Goal: Task Accomplishment & Management: Complete application form

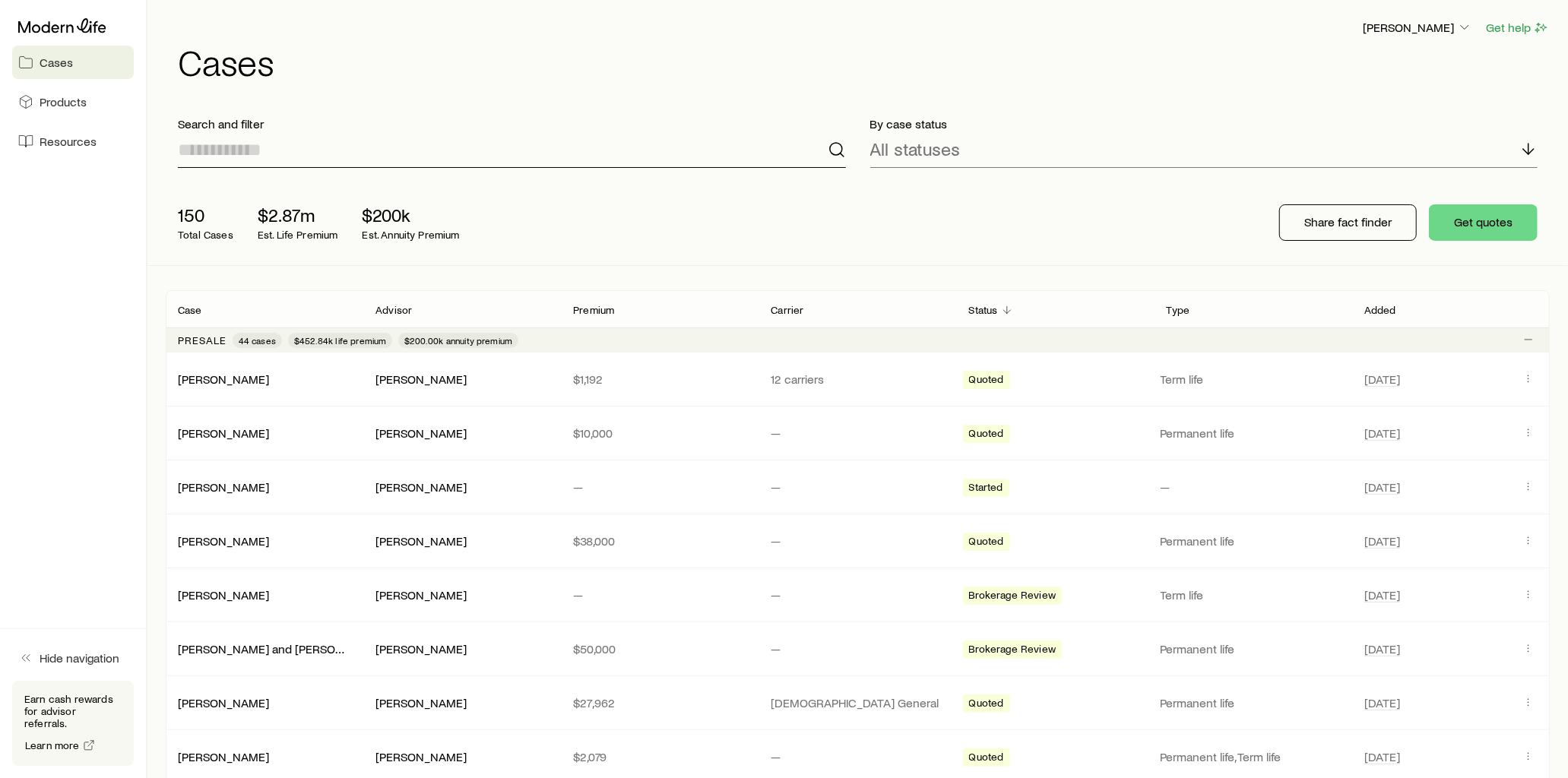
click at [303, 153] on input at bounding box center [512, 150] width 669 height 36
click at [214, 379] on link "[PERSON_NAME]" at bounding box center [224, 378] width 91 height 15
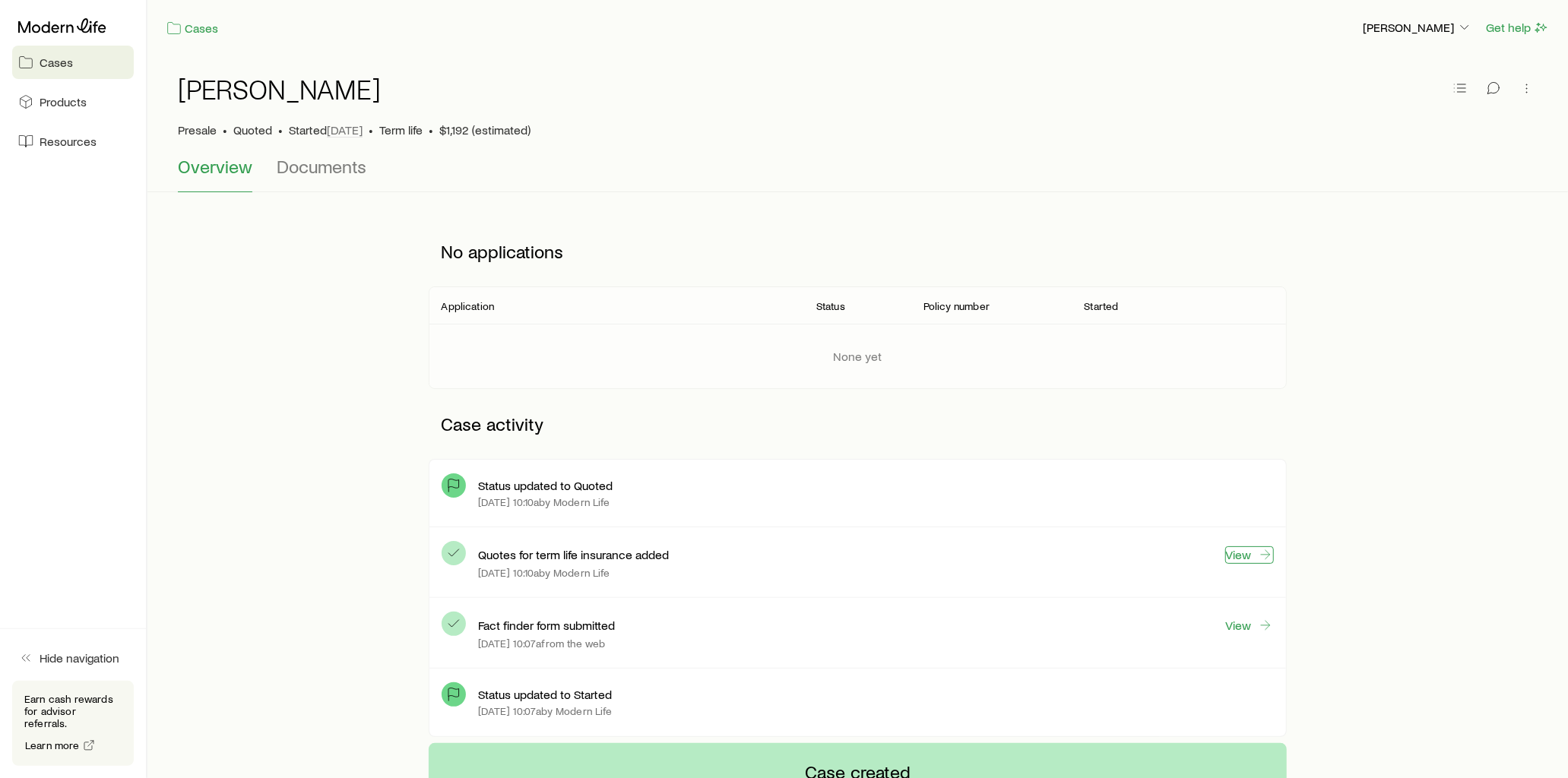
click at [1250, 558] on link "View" at bounding box center [1250, 555] width 48 height 17
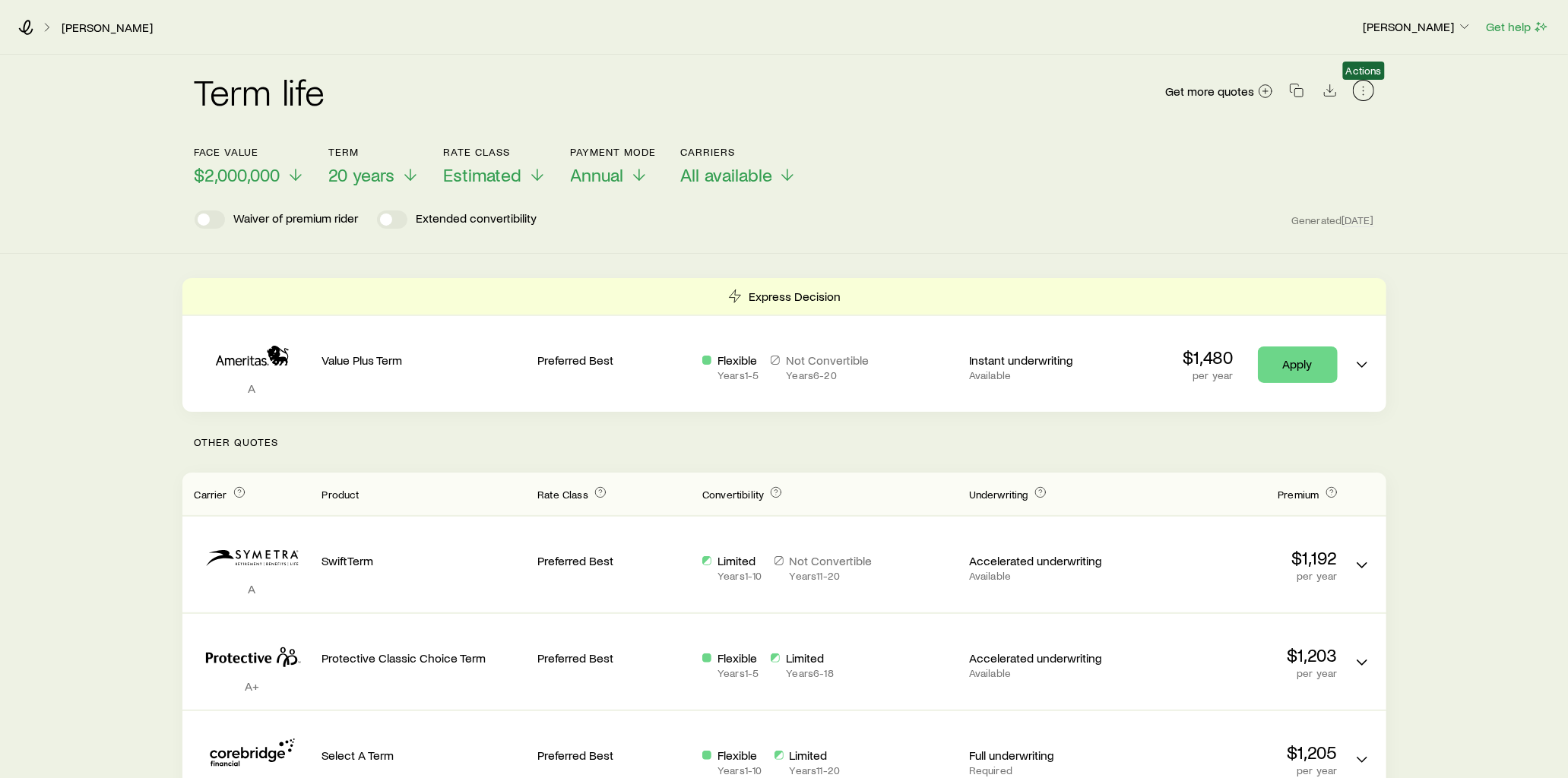
click at [1363, 93] on icon "button" at bounding box center [1364, 91] width 16 height 16
click at [80, 24] on link "[PERSON_NAME]" at bounding box center [106, 28] width 93 height 15
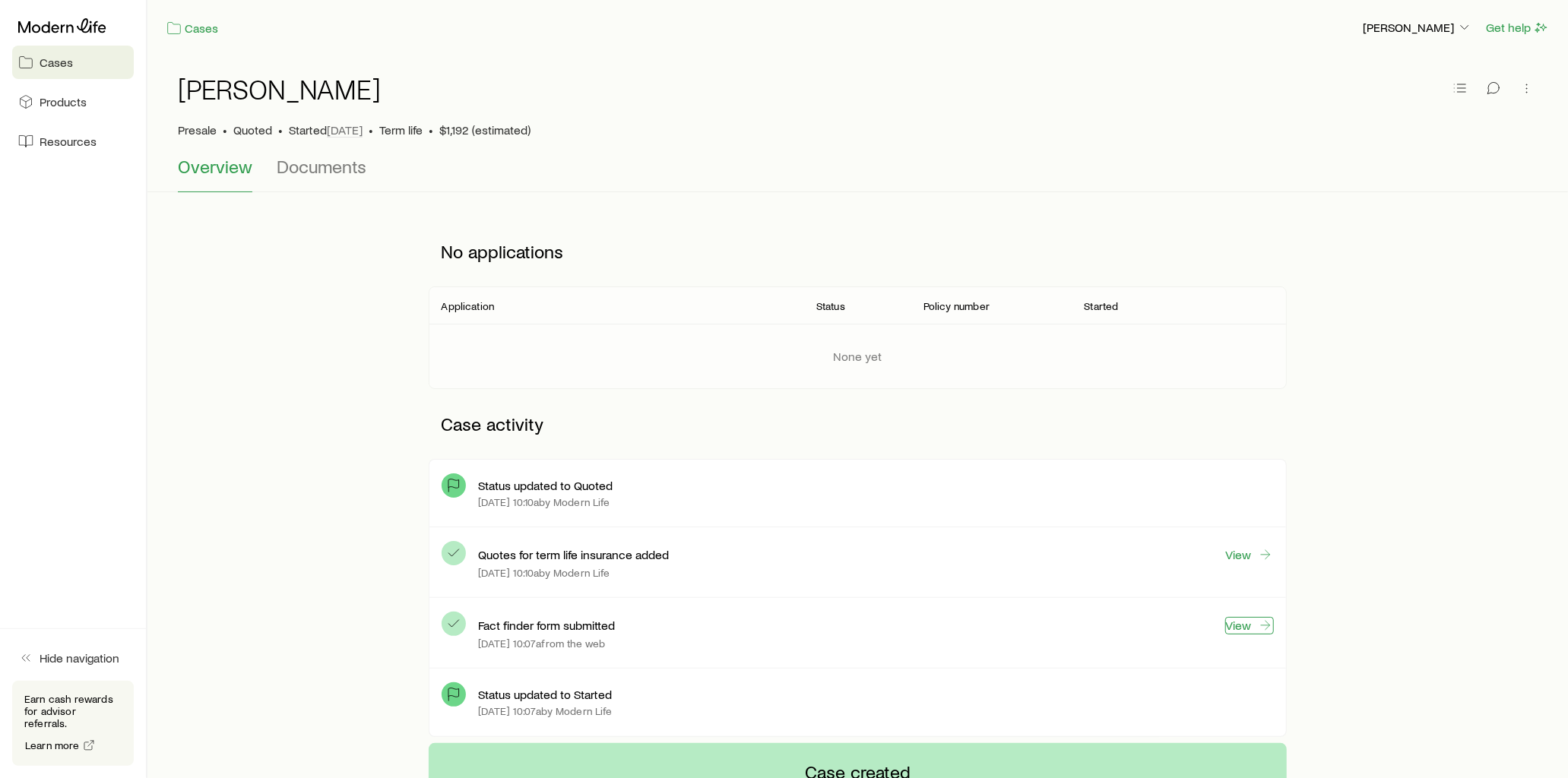
click at [1230, 625] on link "View" at bounding box center [1250, 626] width 48 height 17
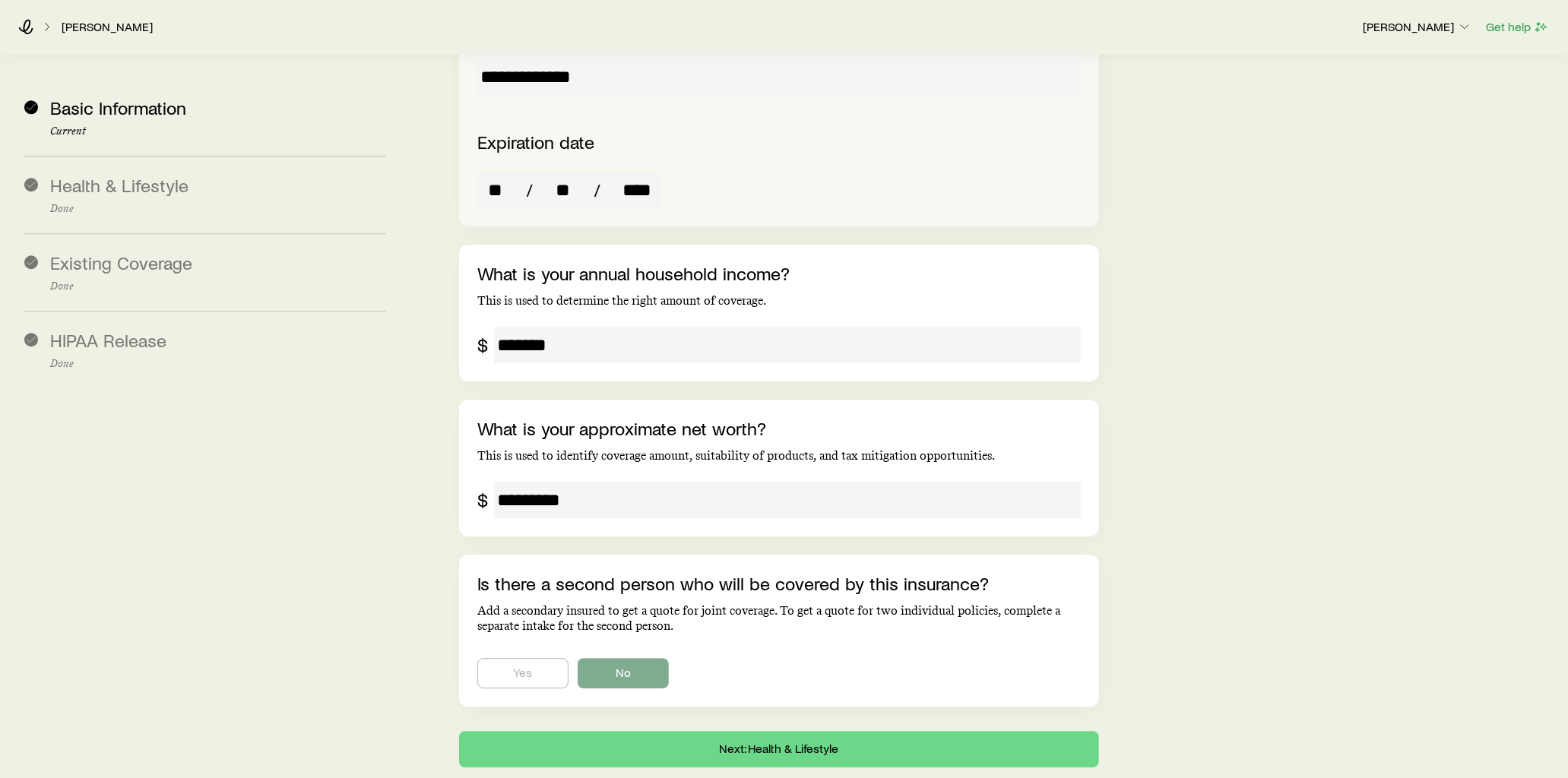
scroll to position [3313, 0]
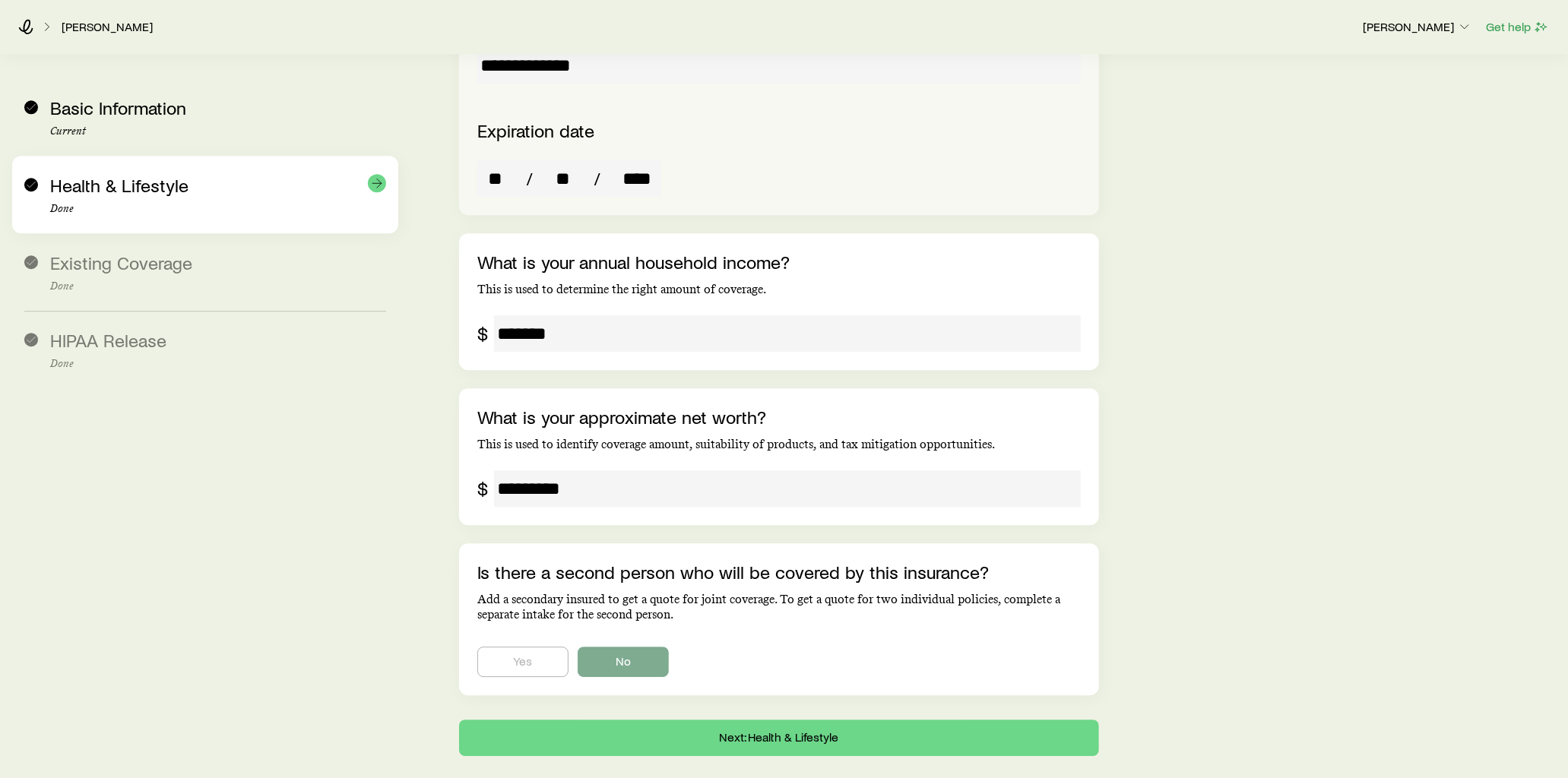
click at [155, 201] on div "Health & Lifestyle Done" at bounding box center [218, 194] width 336 height 41
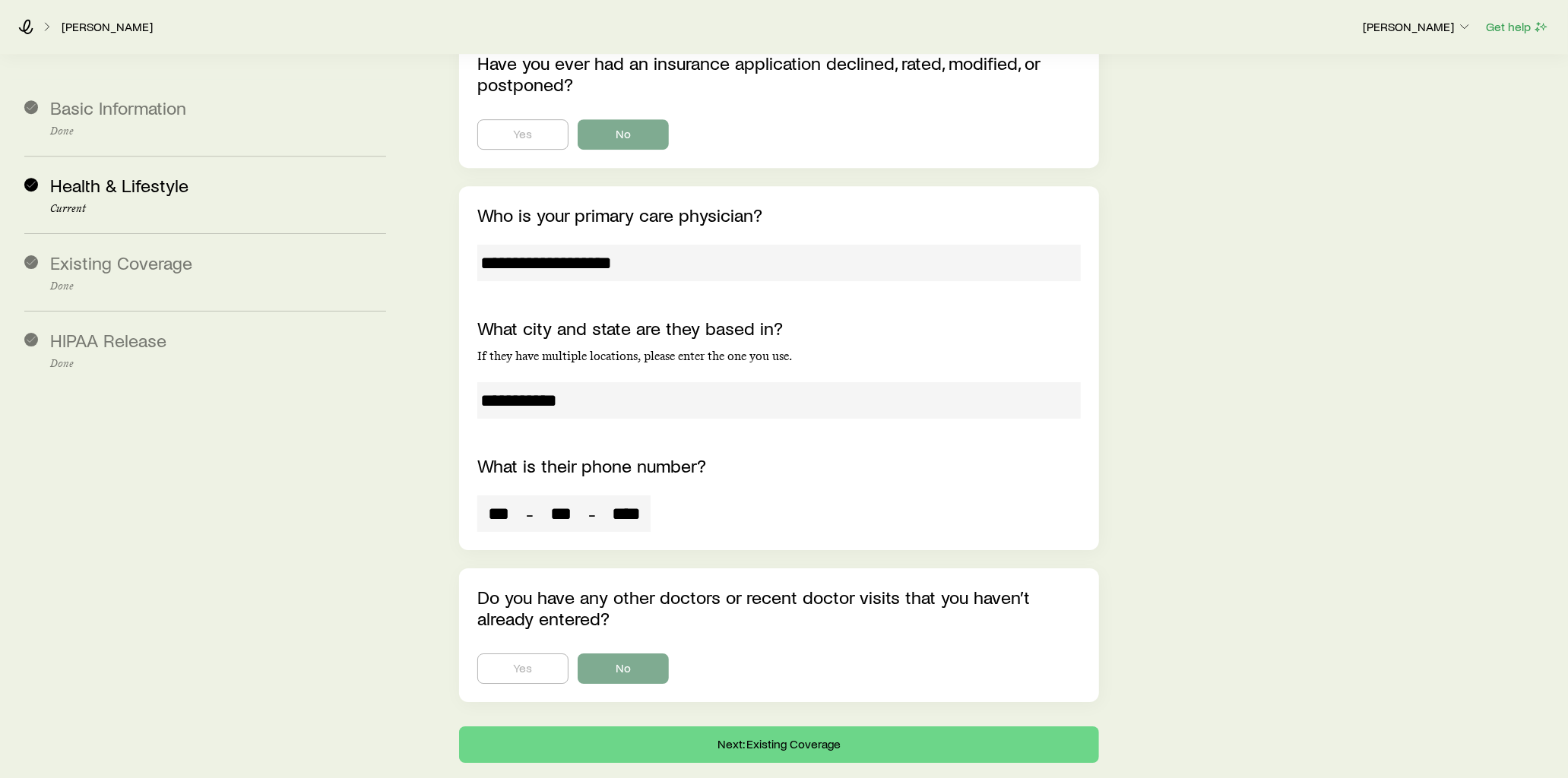
scroll to position [3916, 0]
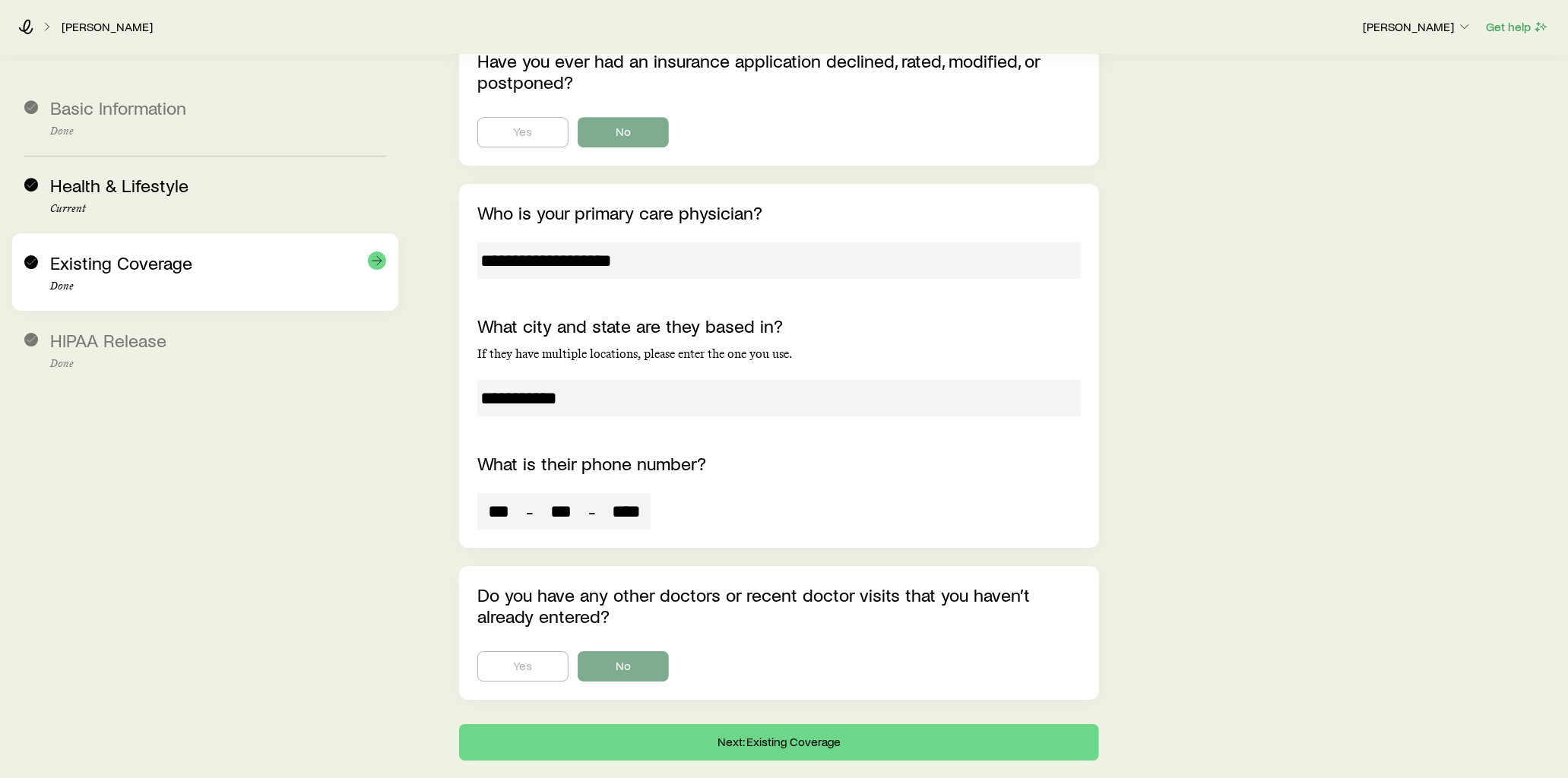
click at [173, 266] on span "Existing Coverage" at bounding box center [121, 262] width 142 height 22
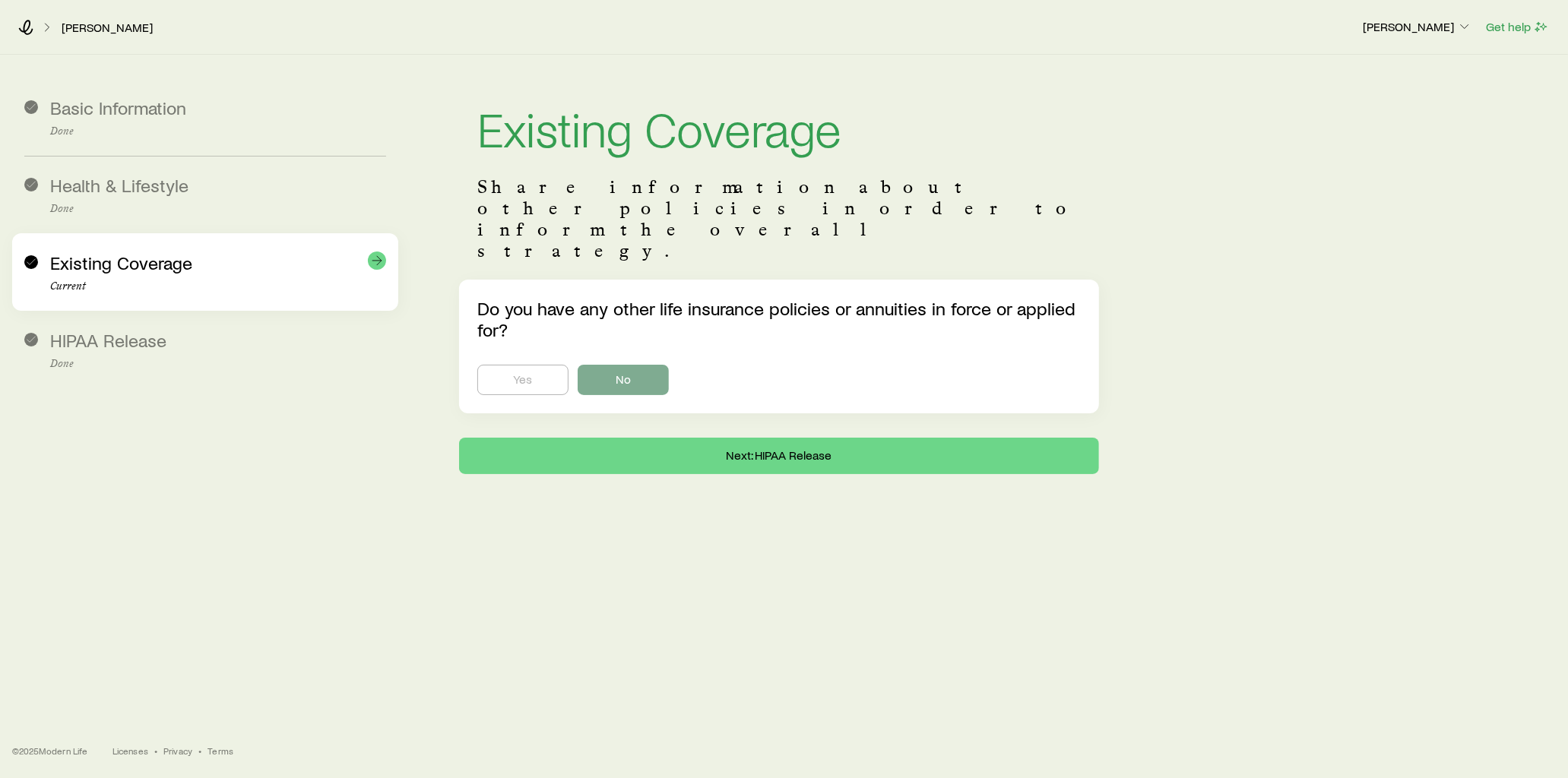
scroll to position [35, 0]
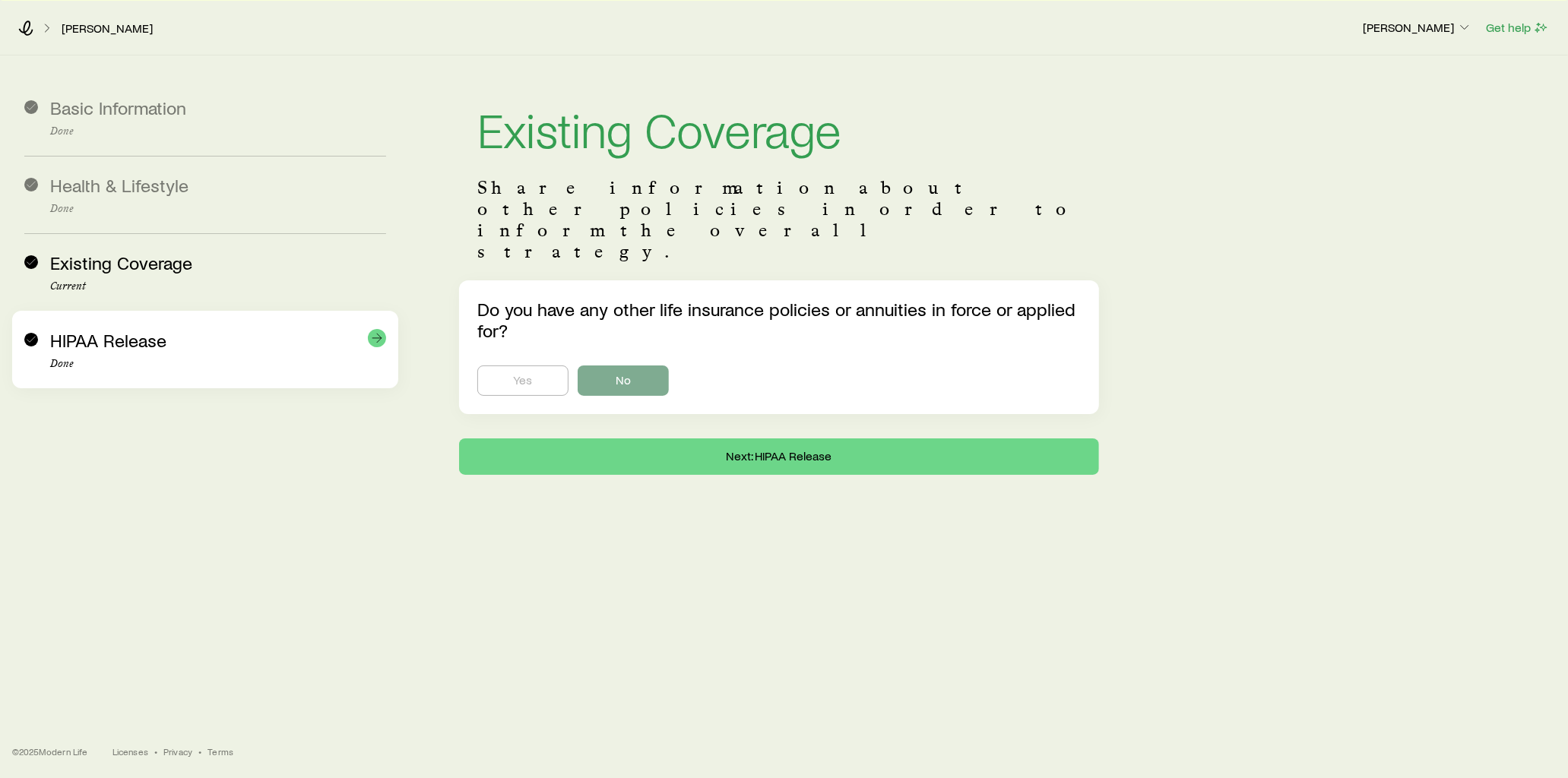
click at [119, 351] on span "HIPAA Release" at bounding box center [108, 340] width 116 height 22
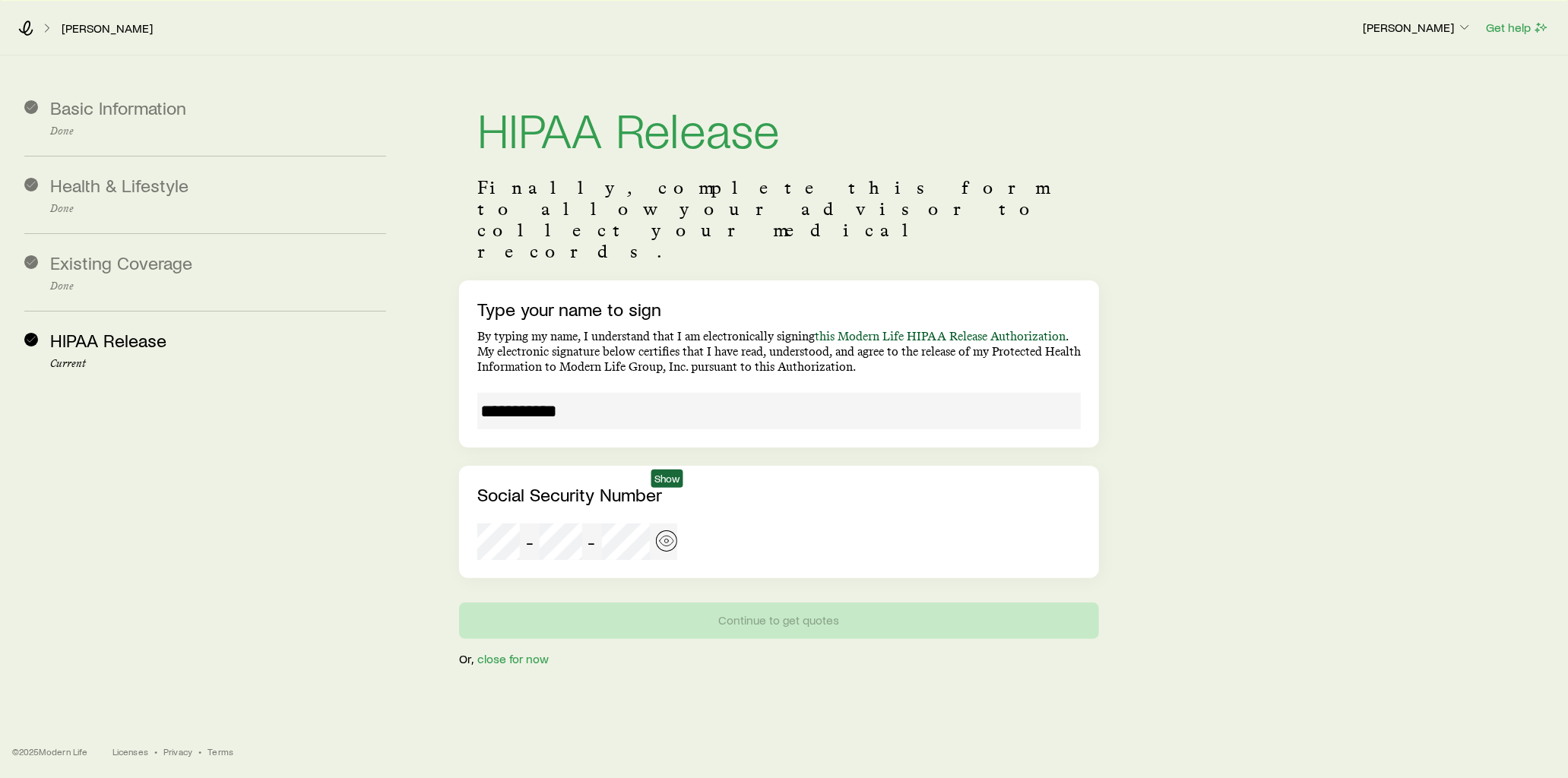
click at [664, 533] on icon "button" at bounding box center [667, 541] width 16 height 16
click at [35, 22] on div "[PERSON_NAME]" at bounding box center [684, 29] width 1332 height 16
click at [30, 24] on icon at bounding box center [26, 29] width 16 height 16
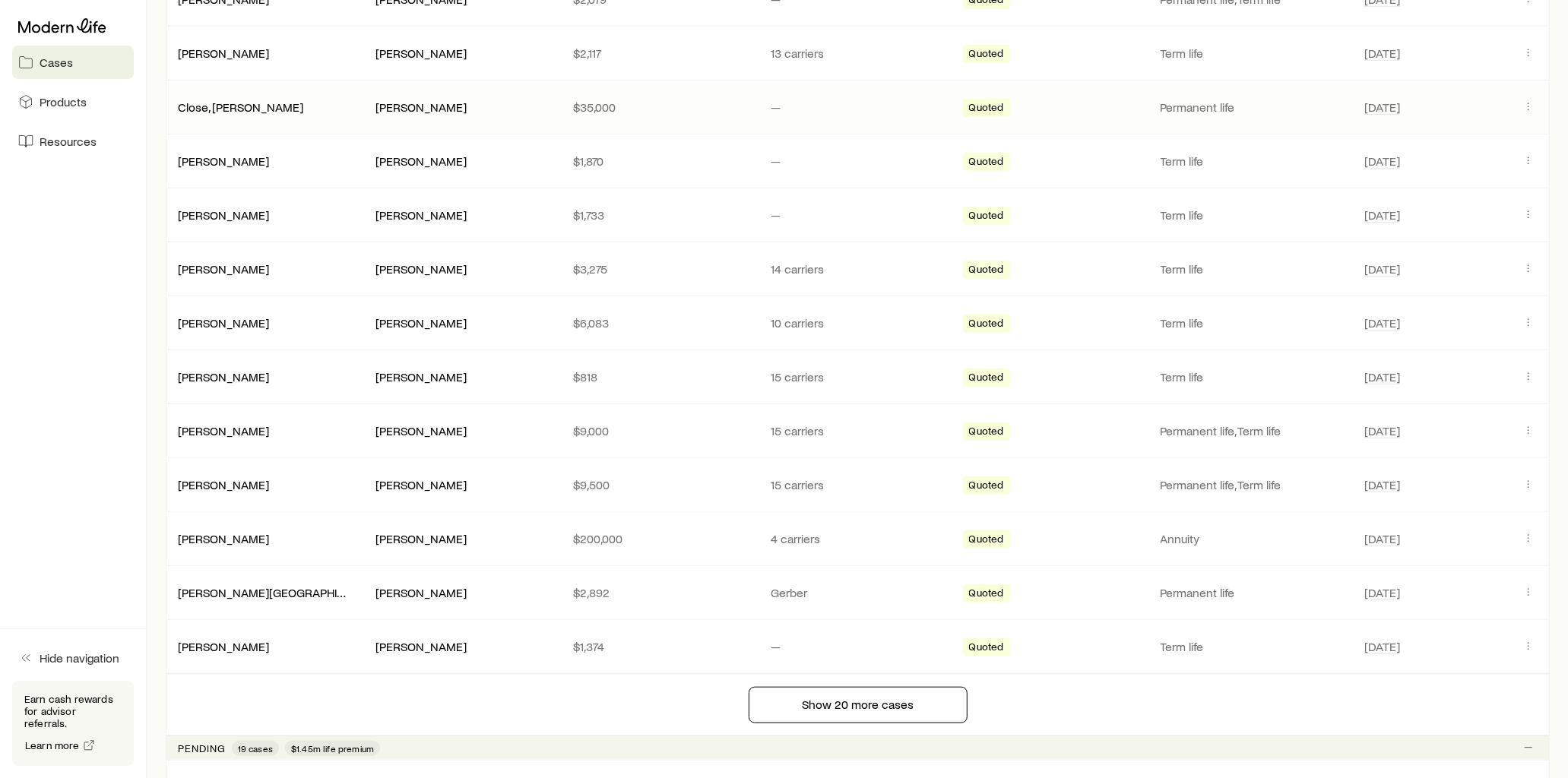
scroll to position [590, 0]
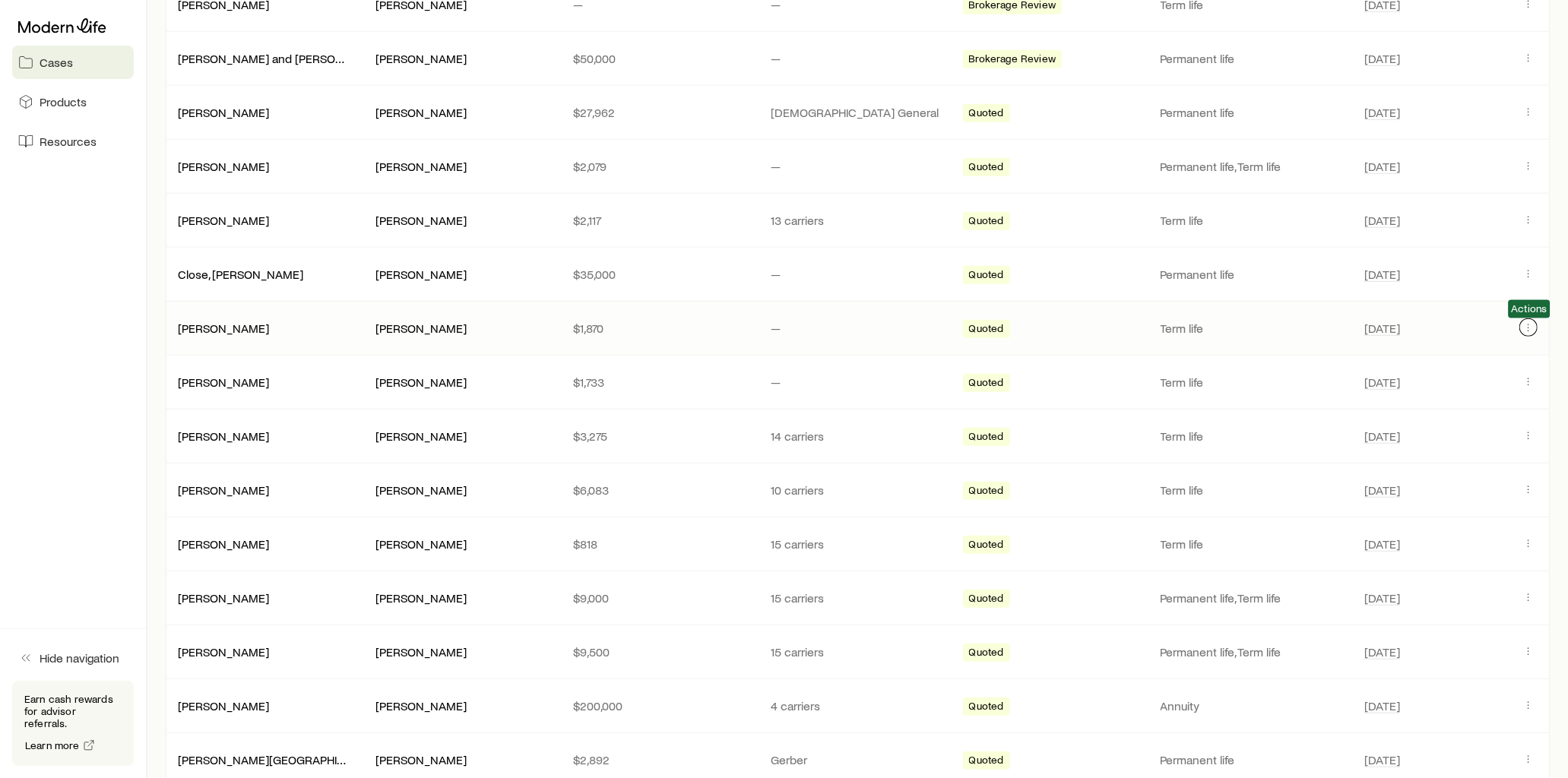
click at [1528, 330] on icon "Client cases" at bounding box center [1528, 328] width 12 height 12
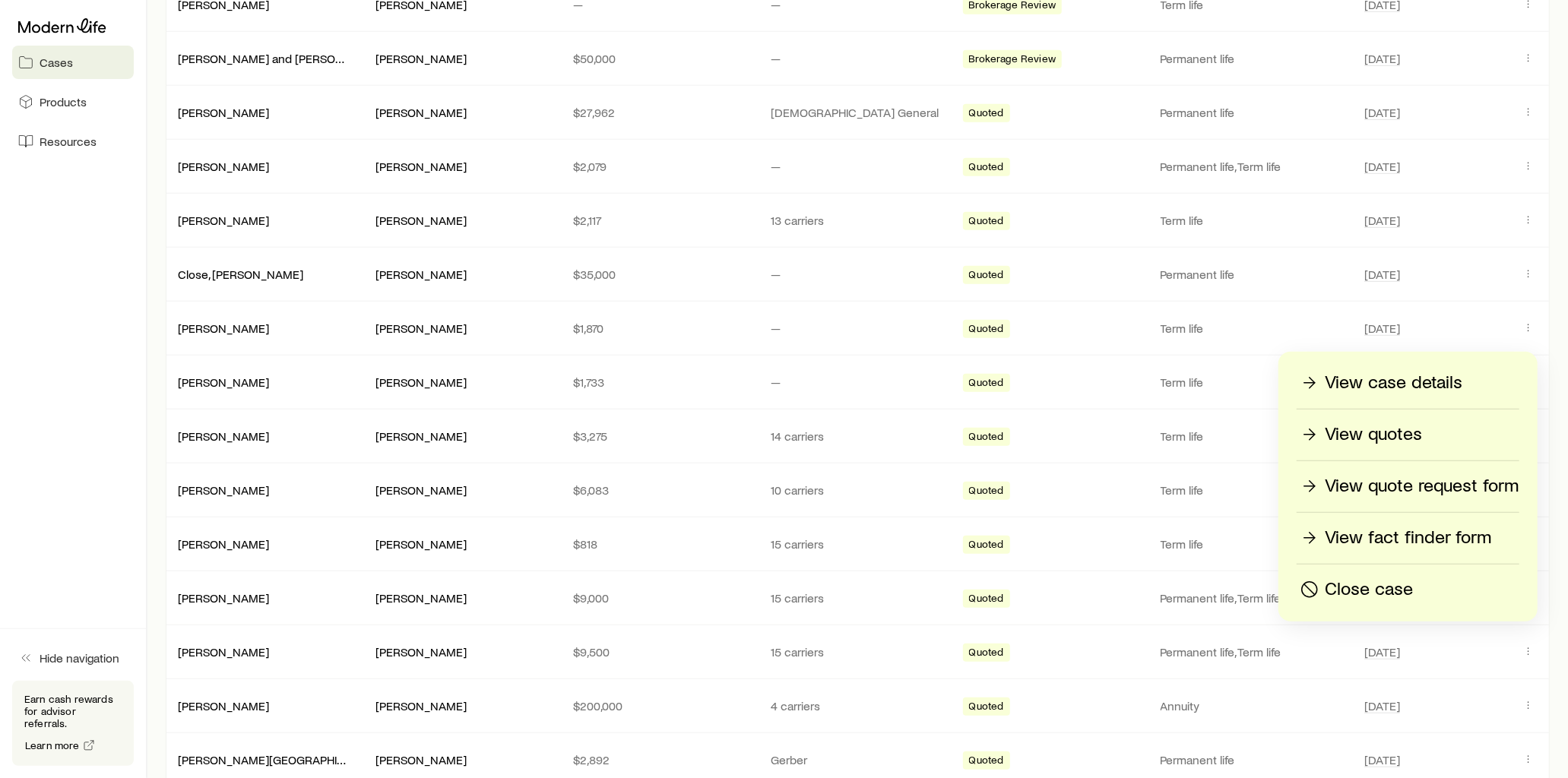
click at [1392, 543] on p "View fact finder form" at bounding box center [1408, 538] width 166 height 24
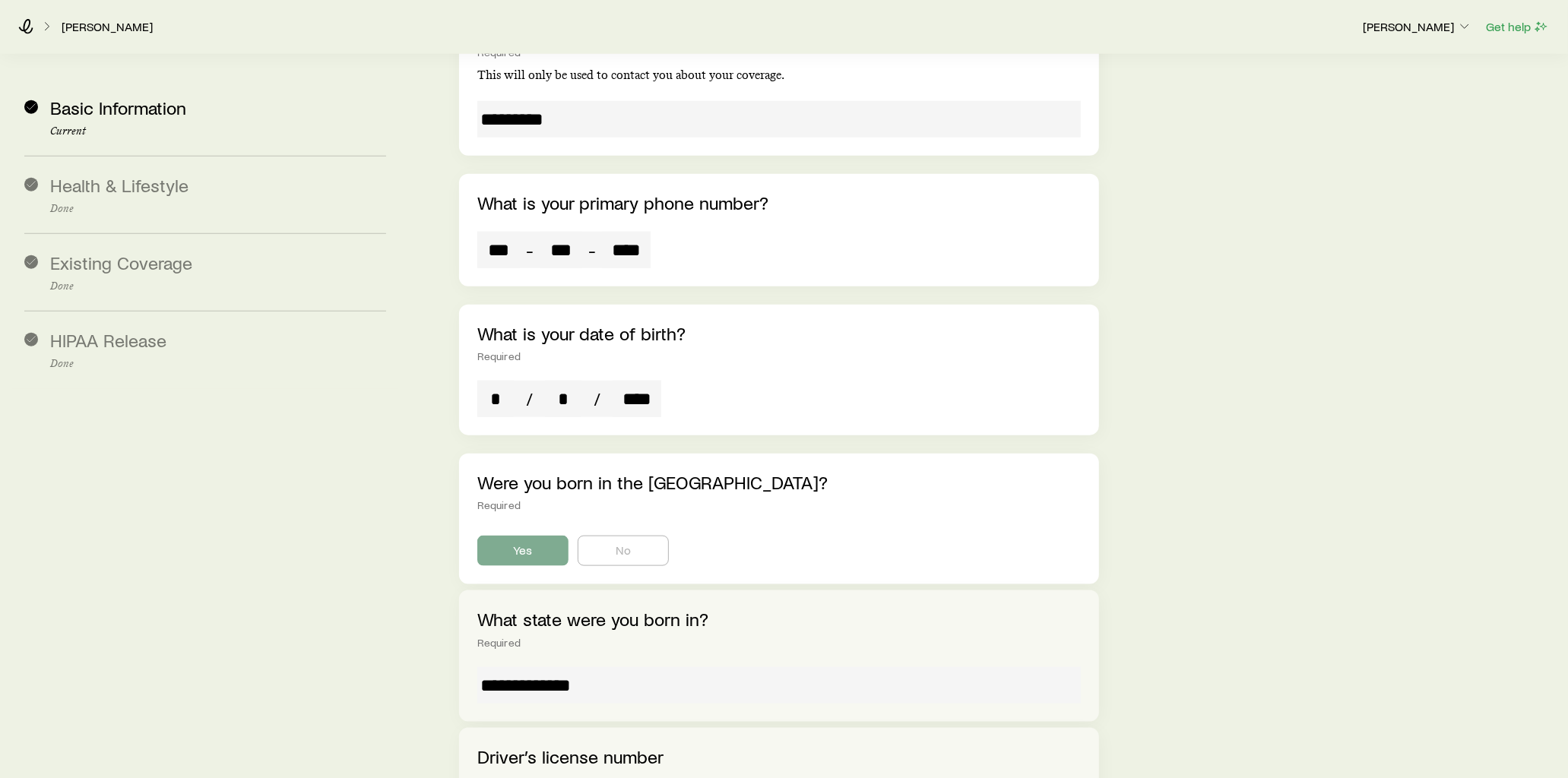
scroll to position [1013, 0]
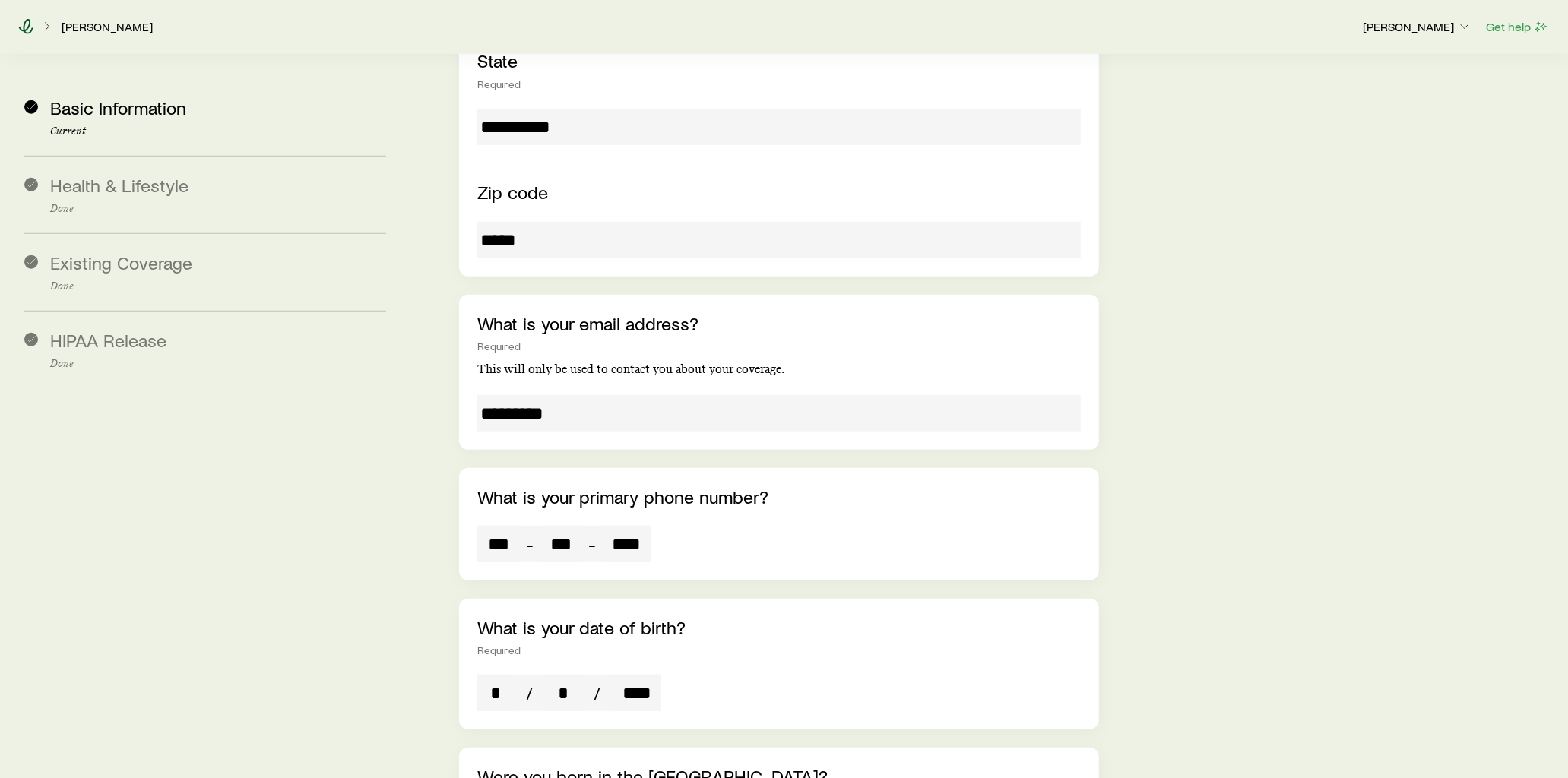
click at [27, 28] on icon at bounding box center [26, 27] width 16 height 16
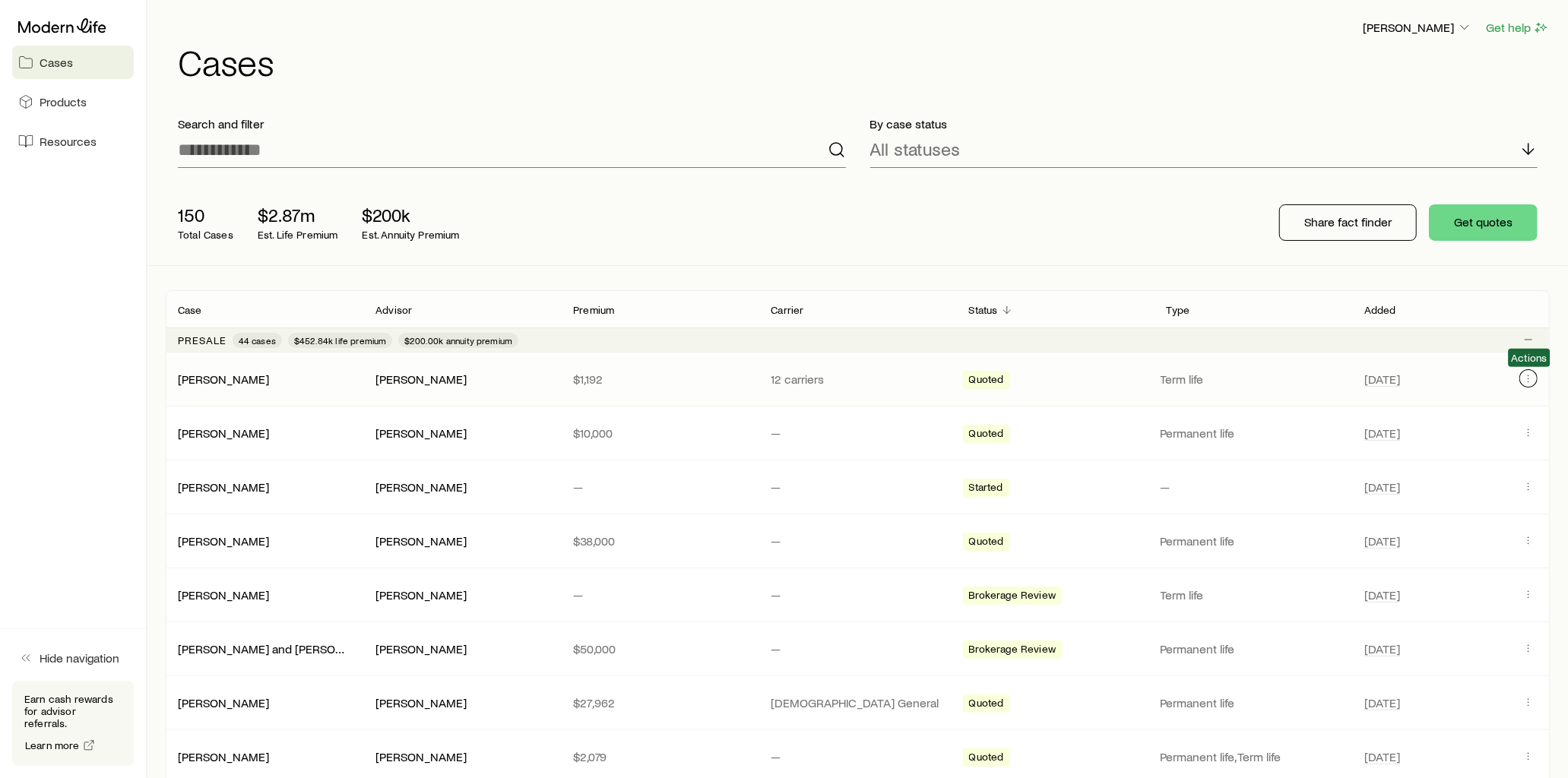
click at [1528, 378] on icon "Client cases" at bounding box center [1528, 379] width 12 height 12
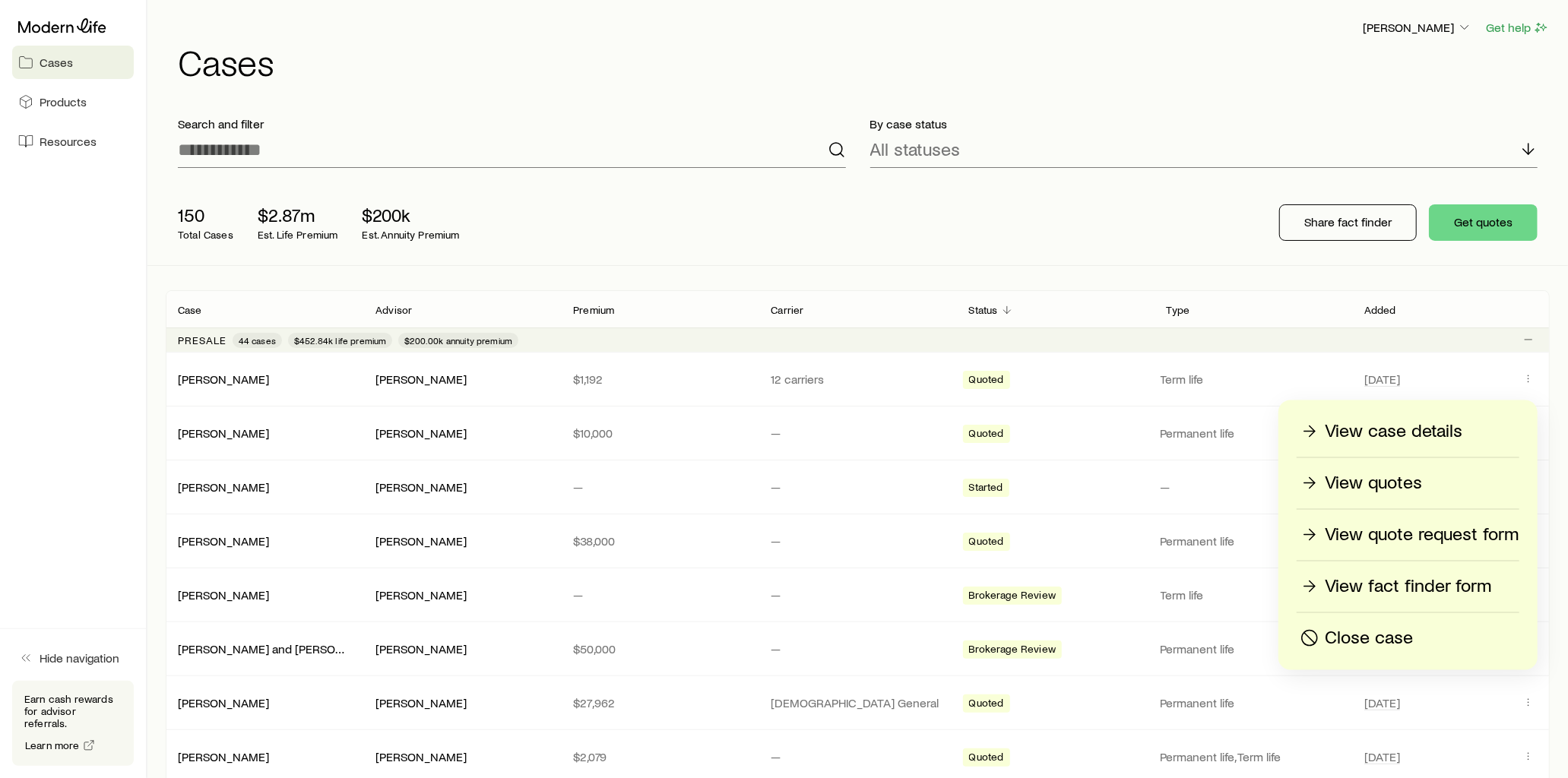
click at [1362, 584] on p "View fact finder form" at bounding box center [1408, 586] width 166 height 24
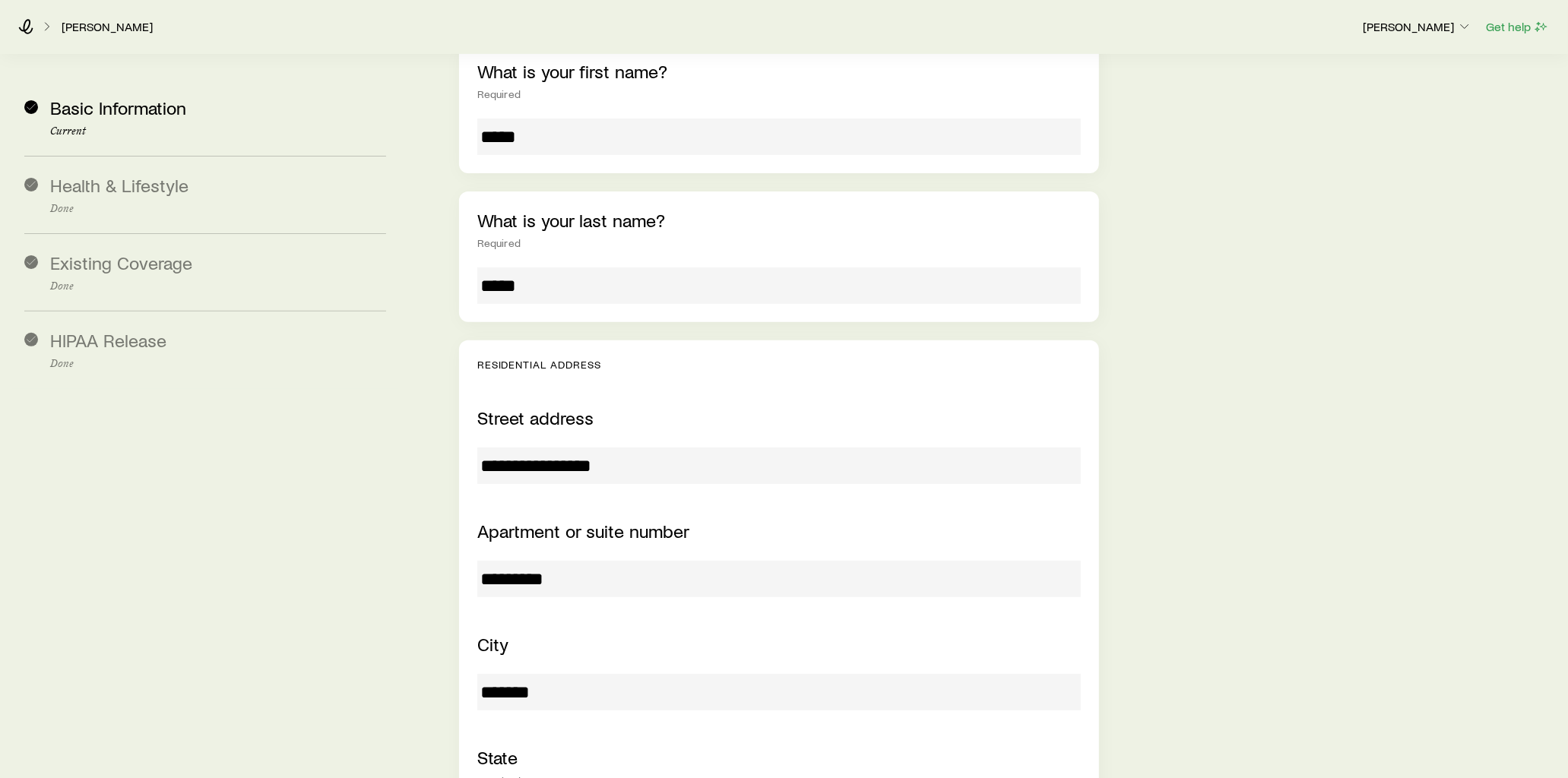
scroll to position [253, 0]
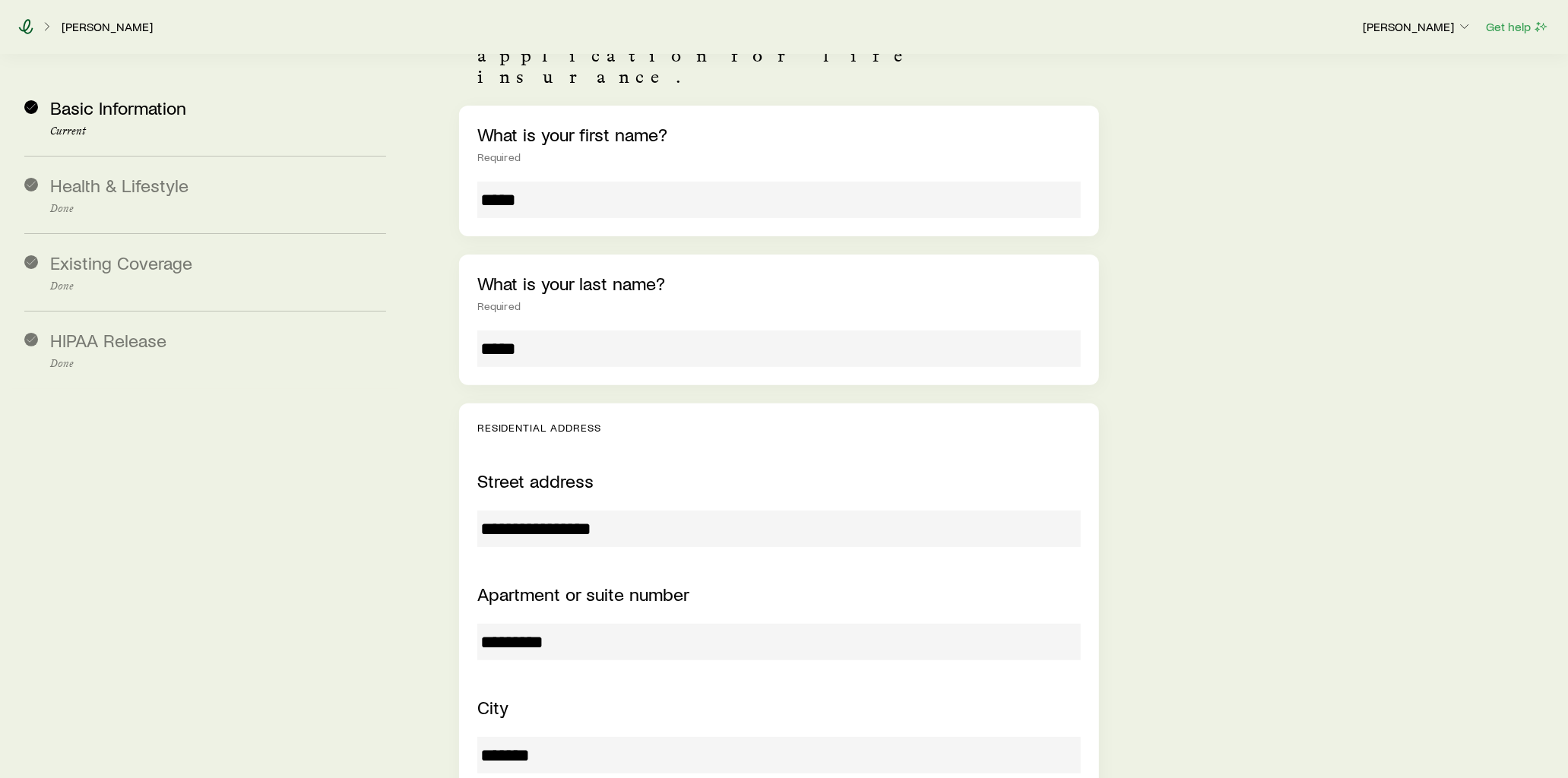
click at [22, 32] on icon at bounding box center [26, 27] width 16 height 16
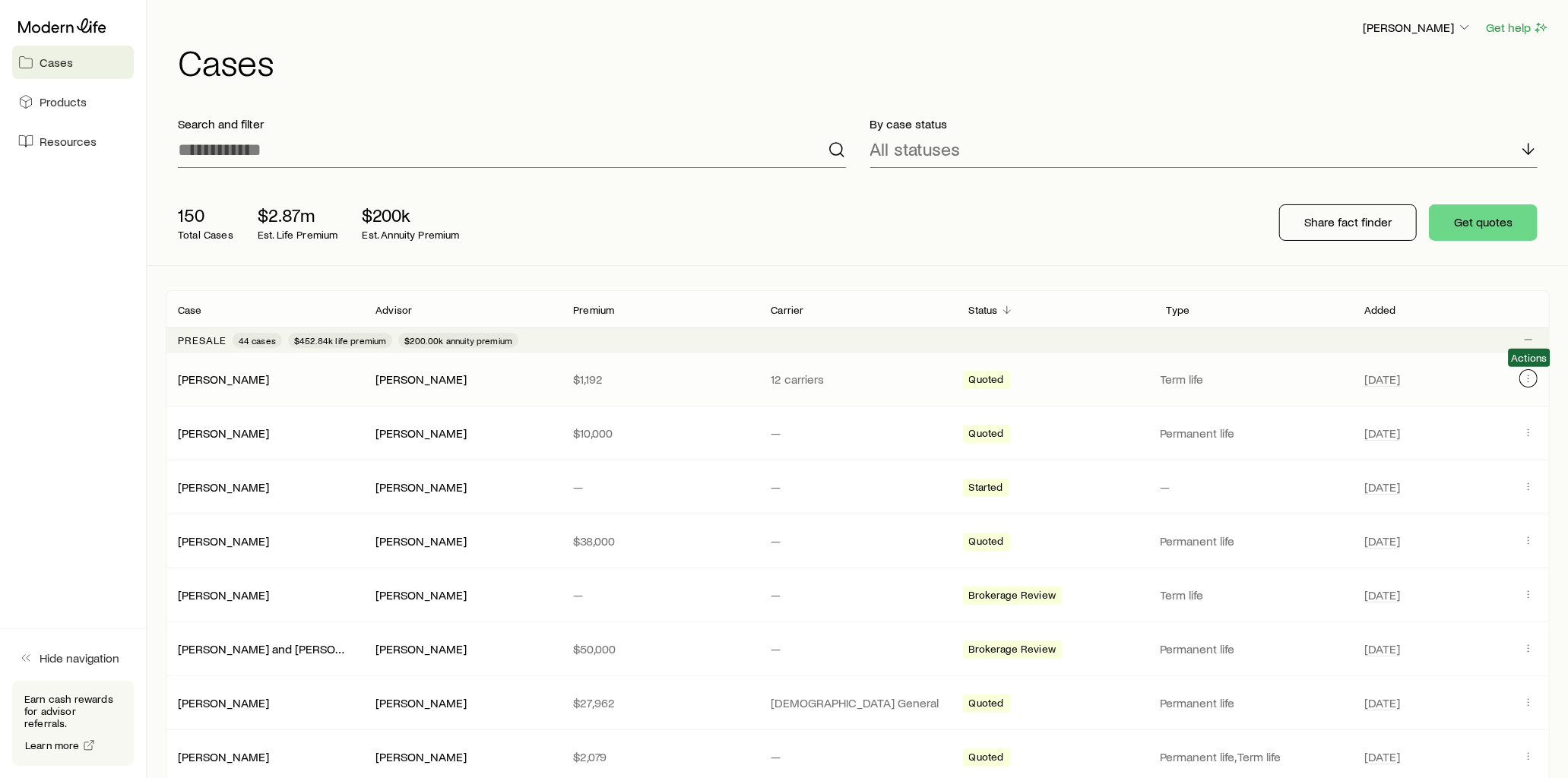
click at [1533, 380] on icon "Client cases" at bounding box center [1528, 379] width 12 height 12
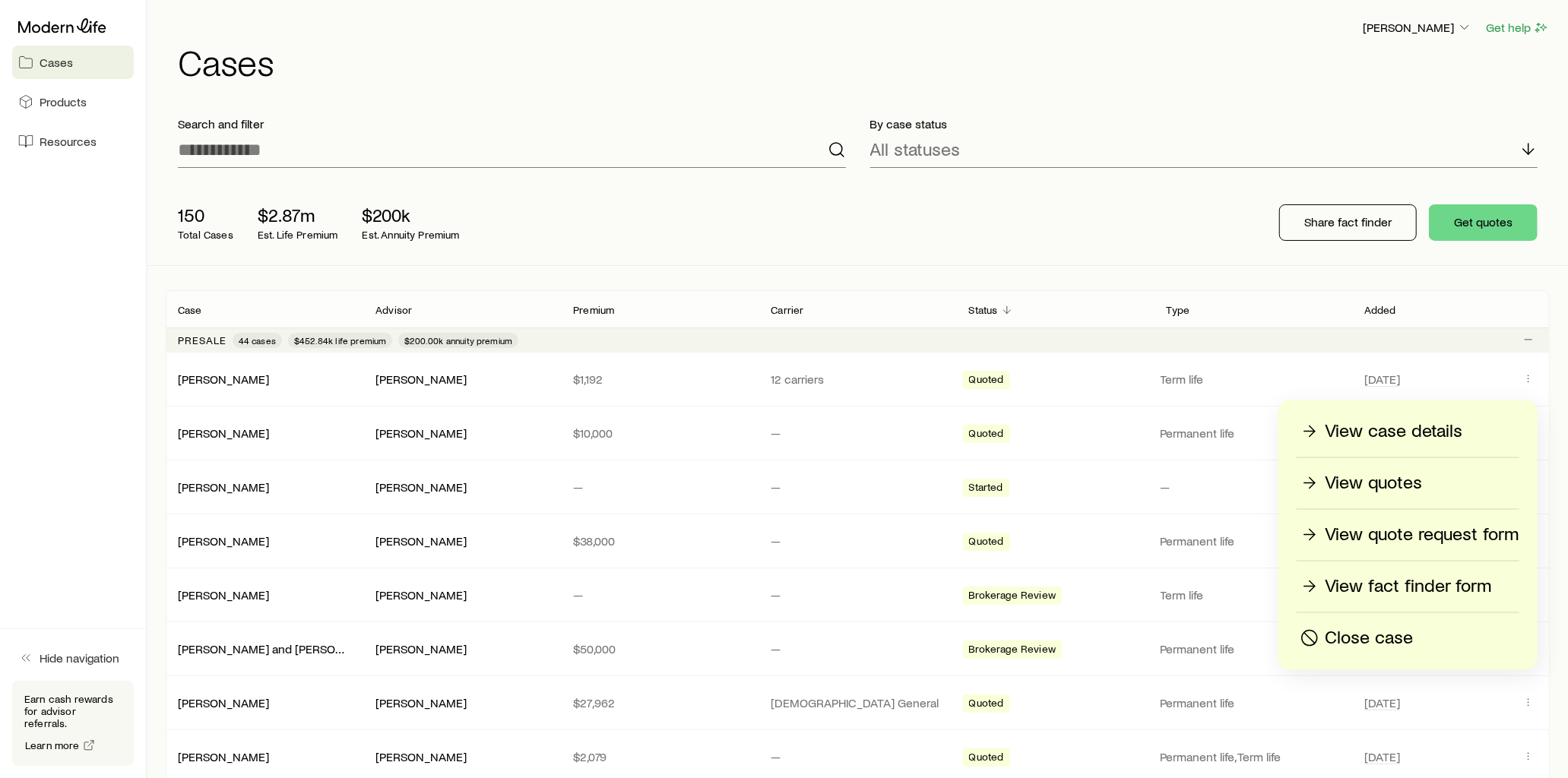
click at [1411, 588] on p "View fact finder form" at bounding box center [1408, 586] width 166 height 24
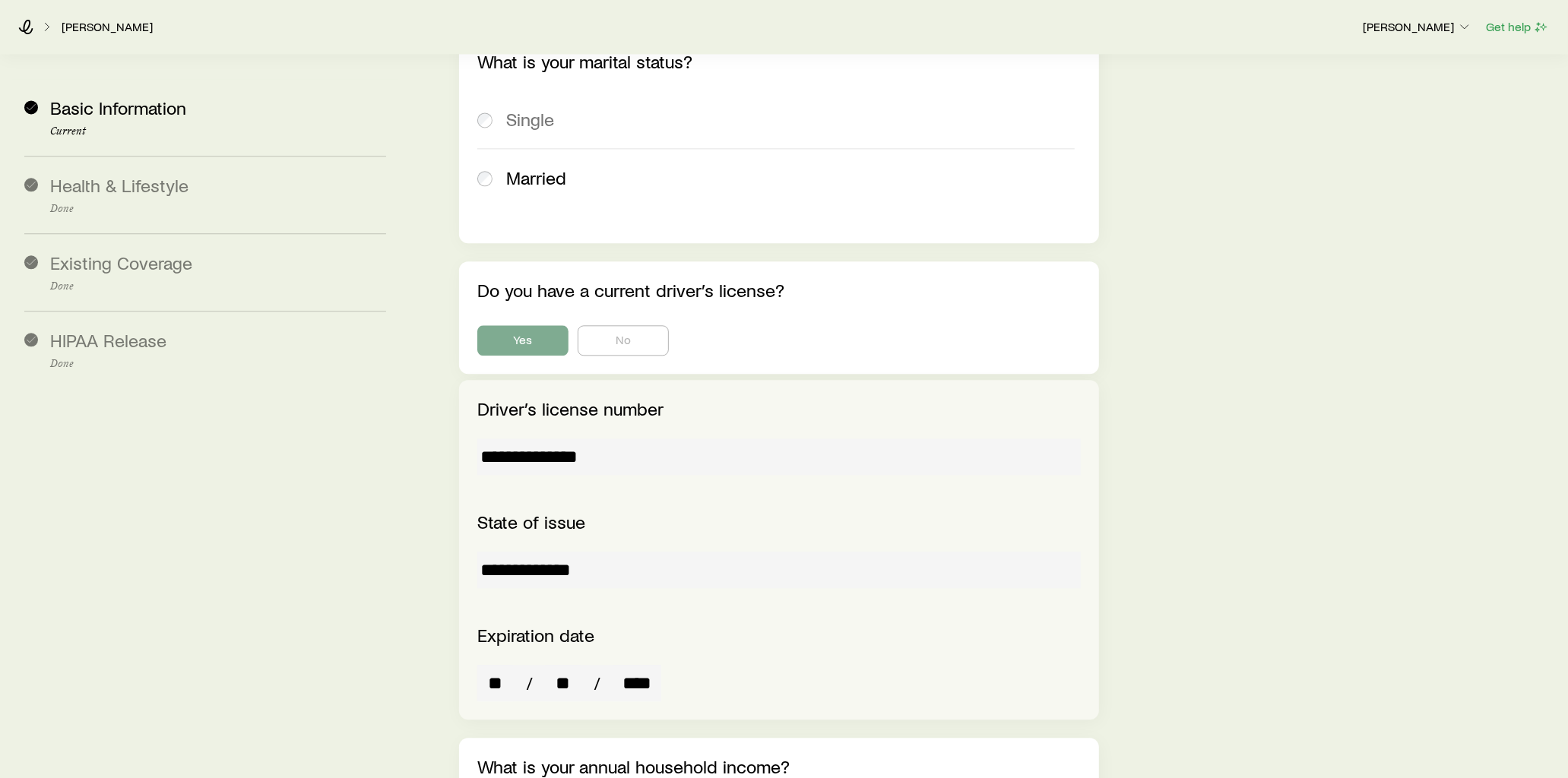
scroll to position [2785, 0]
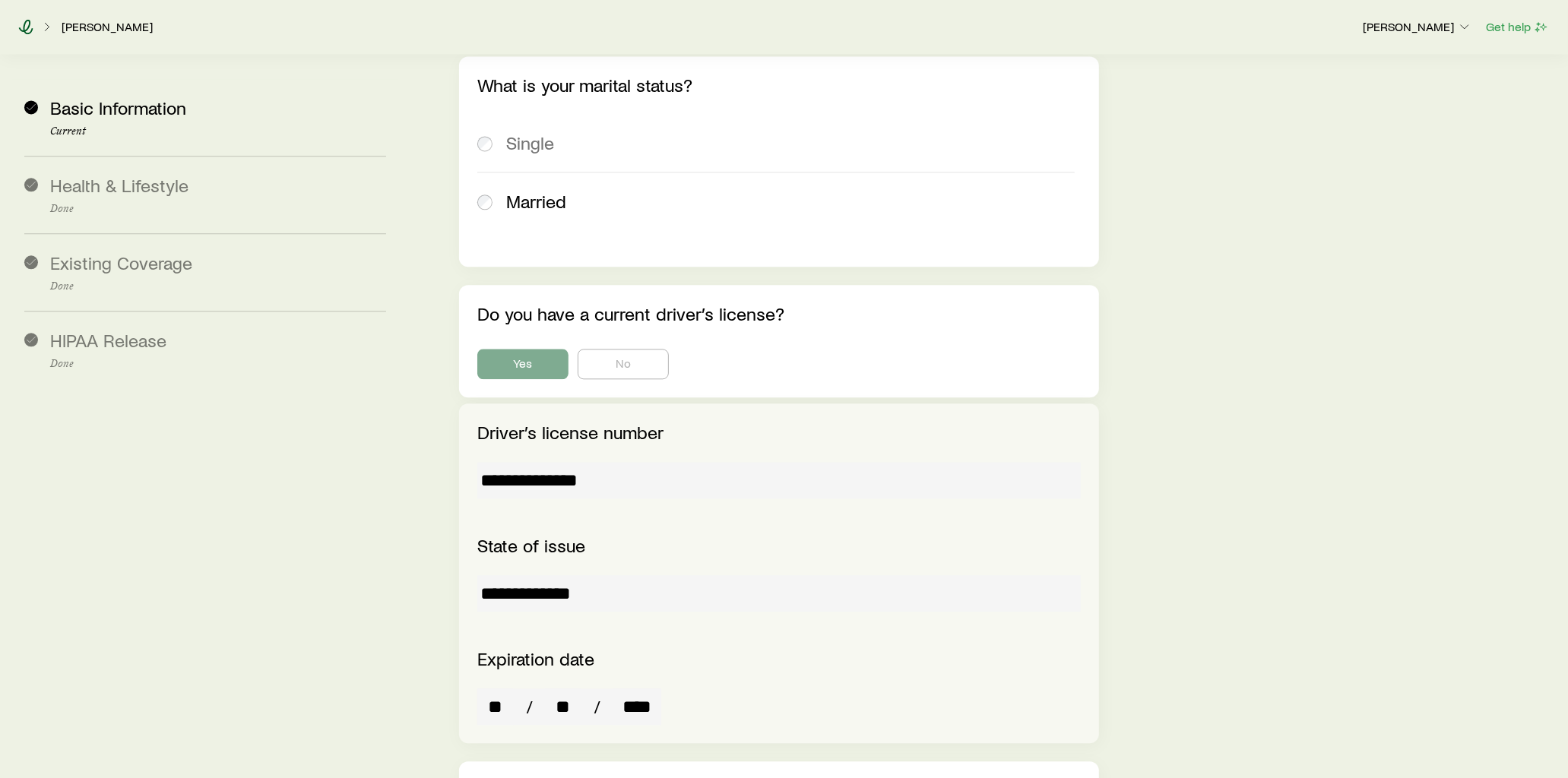
click at [22, 27] on icon at bounding box center [26, 27] width 16 height 16
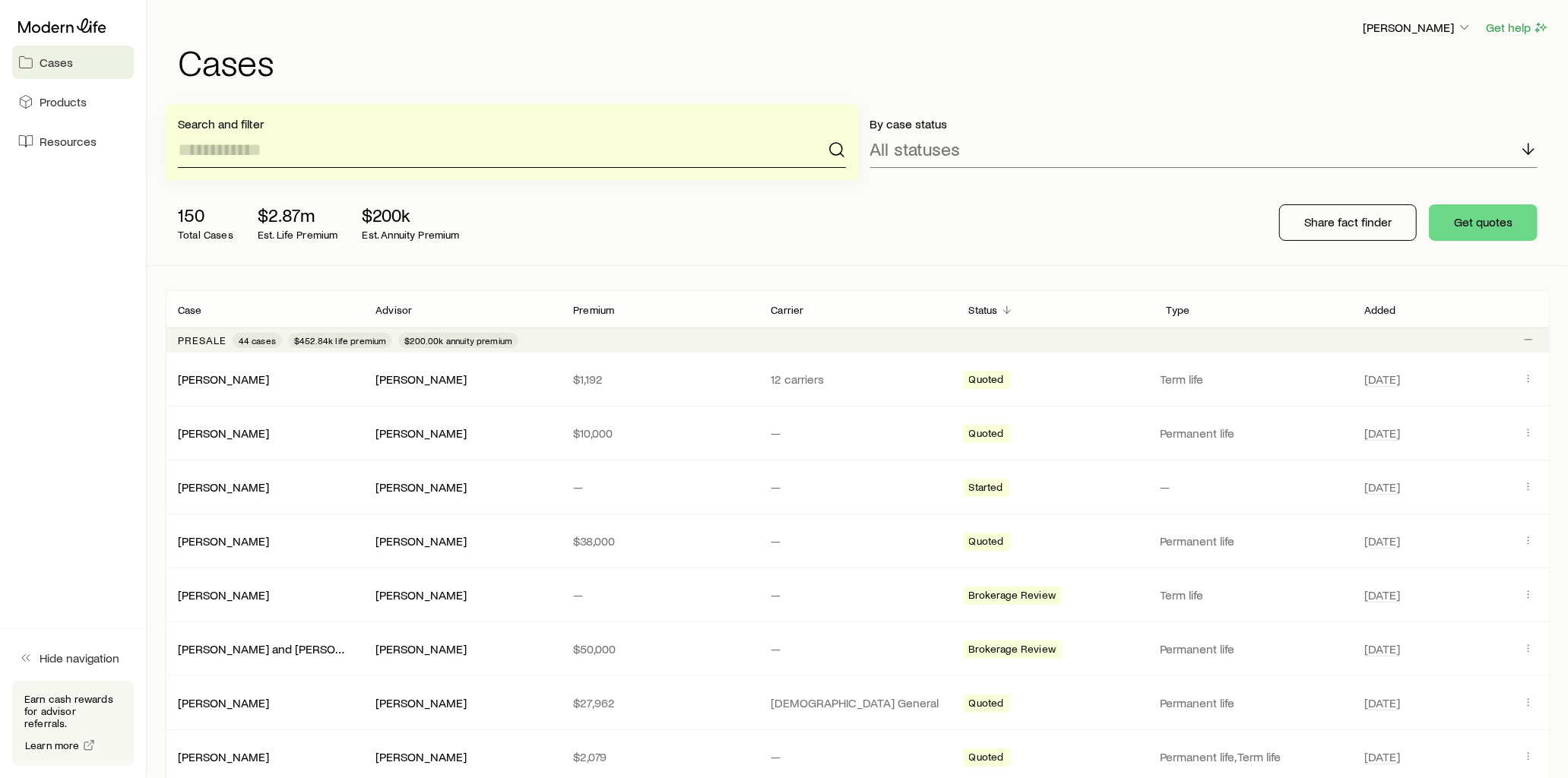
click at [308, 156] on input at bounding box center [512, 150] width 669 height 36
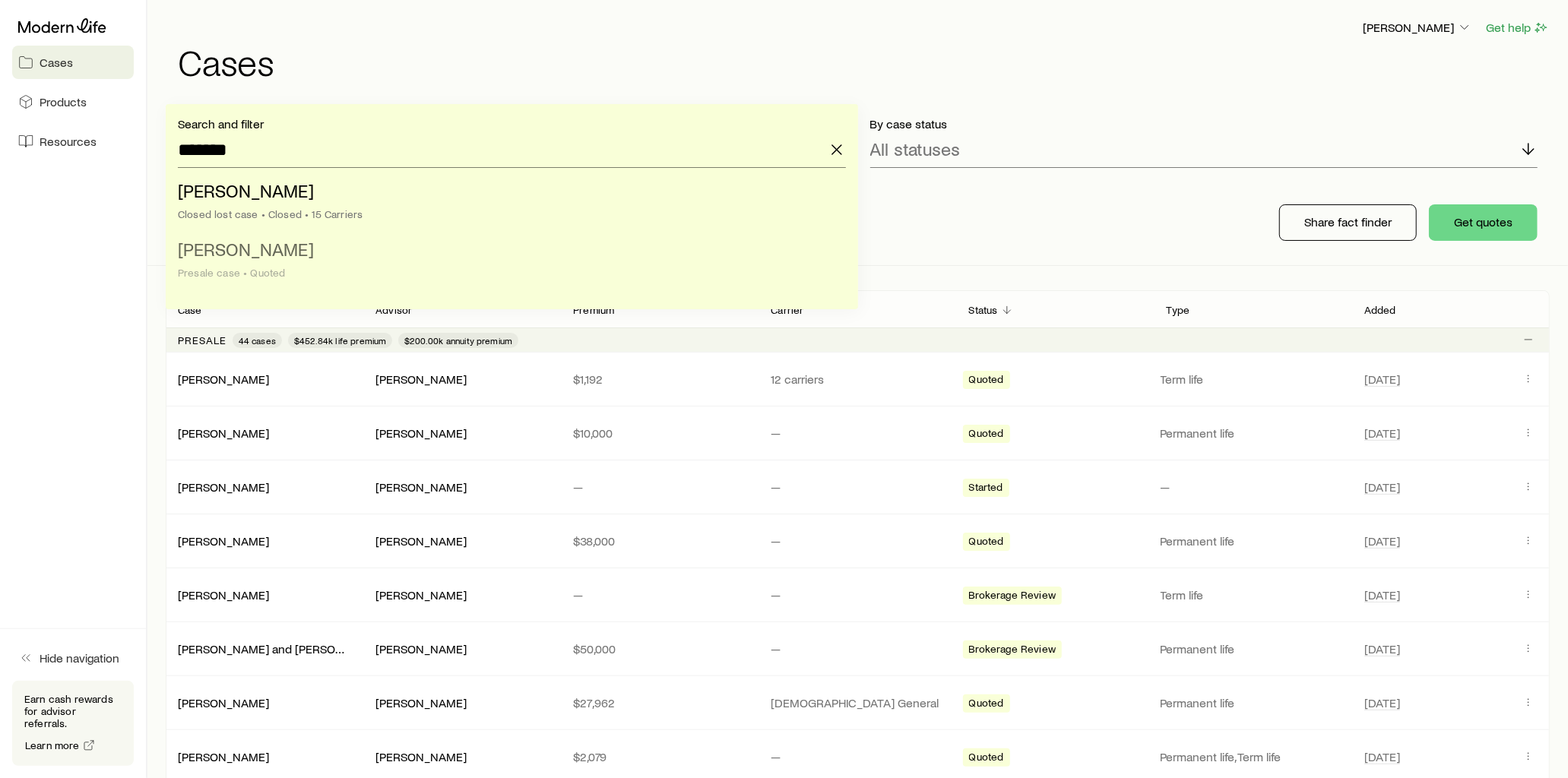
click at [279, 248] on span "[PERSON_NAME]" at bounding box center [246, 248] width 136 height 22
type input "**********"
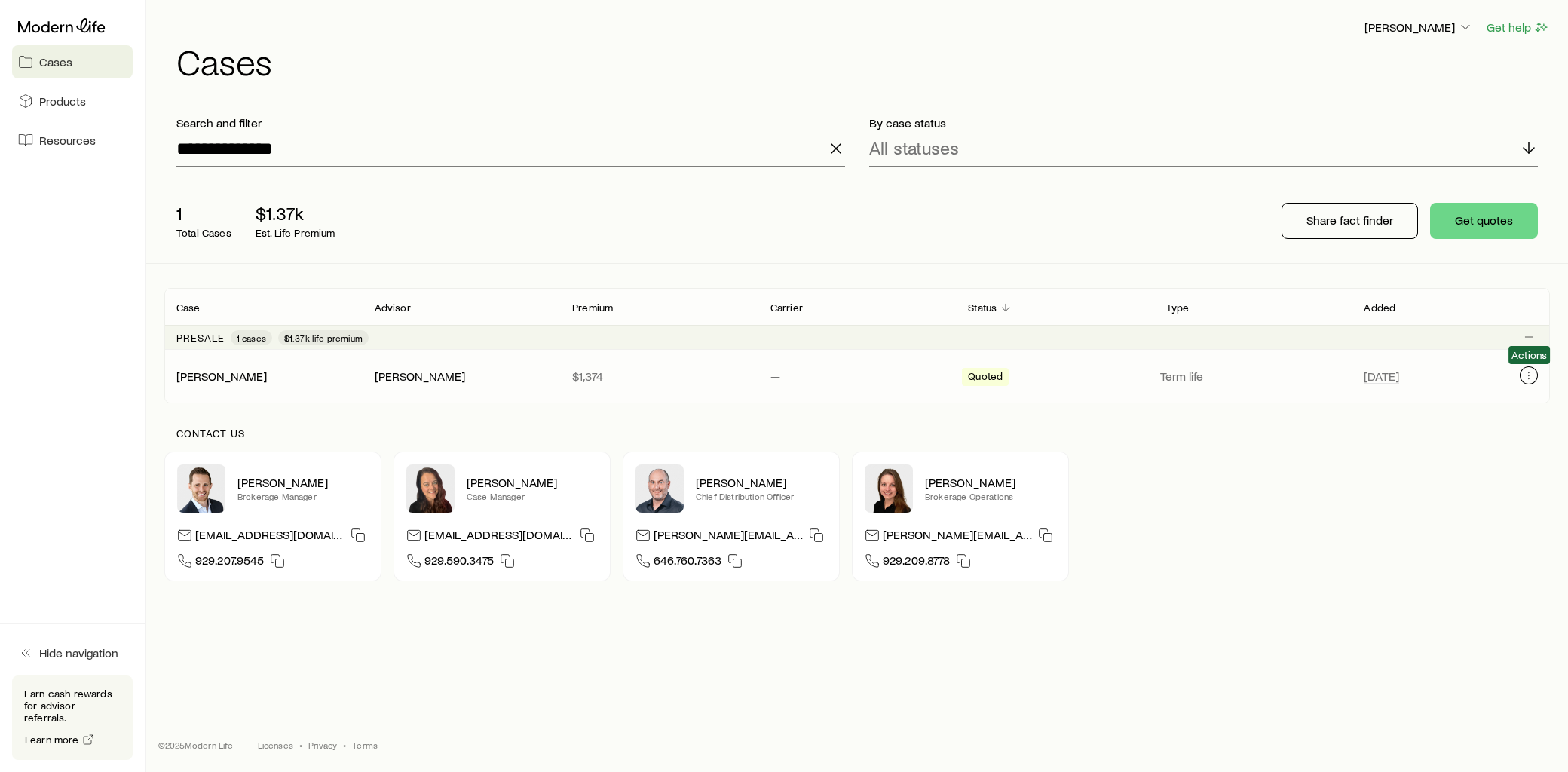
click at [1529, 377] on icon "Client cases" at bounding box center [1529, 376] width 12 height 12
click at [1526, 379] on icon "Client cases" at bounding box center [1529, 376] width 12 height 12
click at [1529, 376] on icon "Client cases" at bounding box center [1529, 376] width 1 height 1
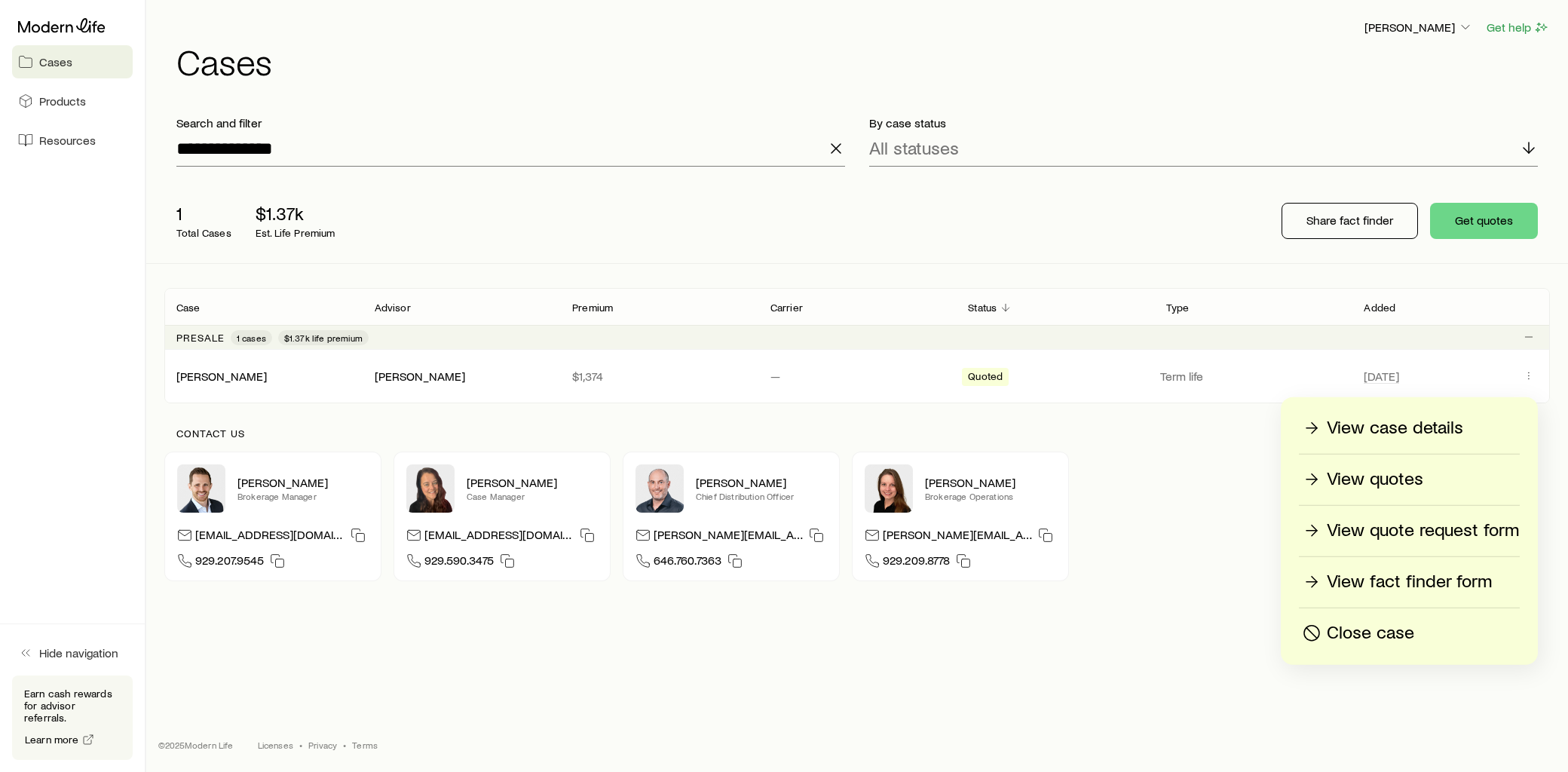
click at [1420, 582] on p "View fact finder form" at bounding box center [1409, 582] width 165 height 24
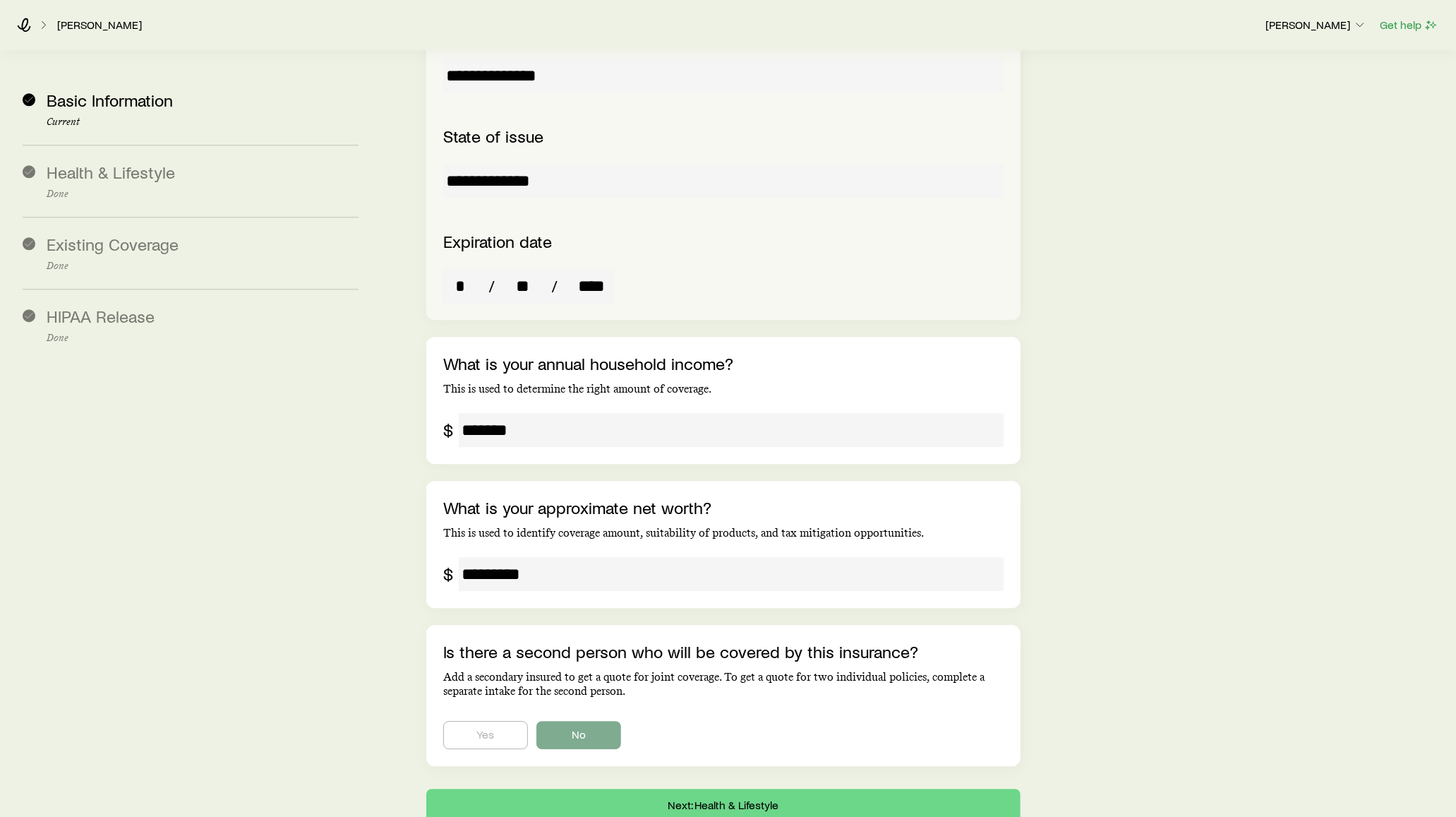
scroll to position [2984, 0]
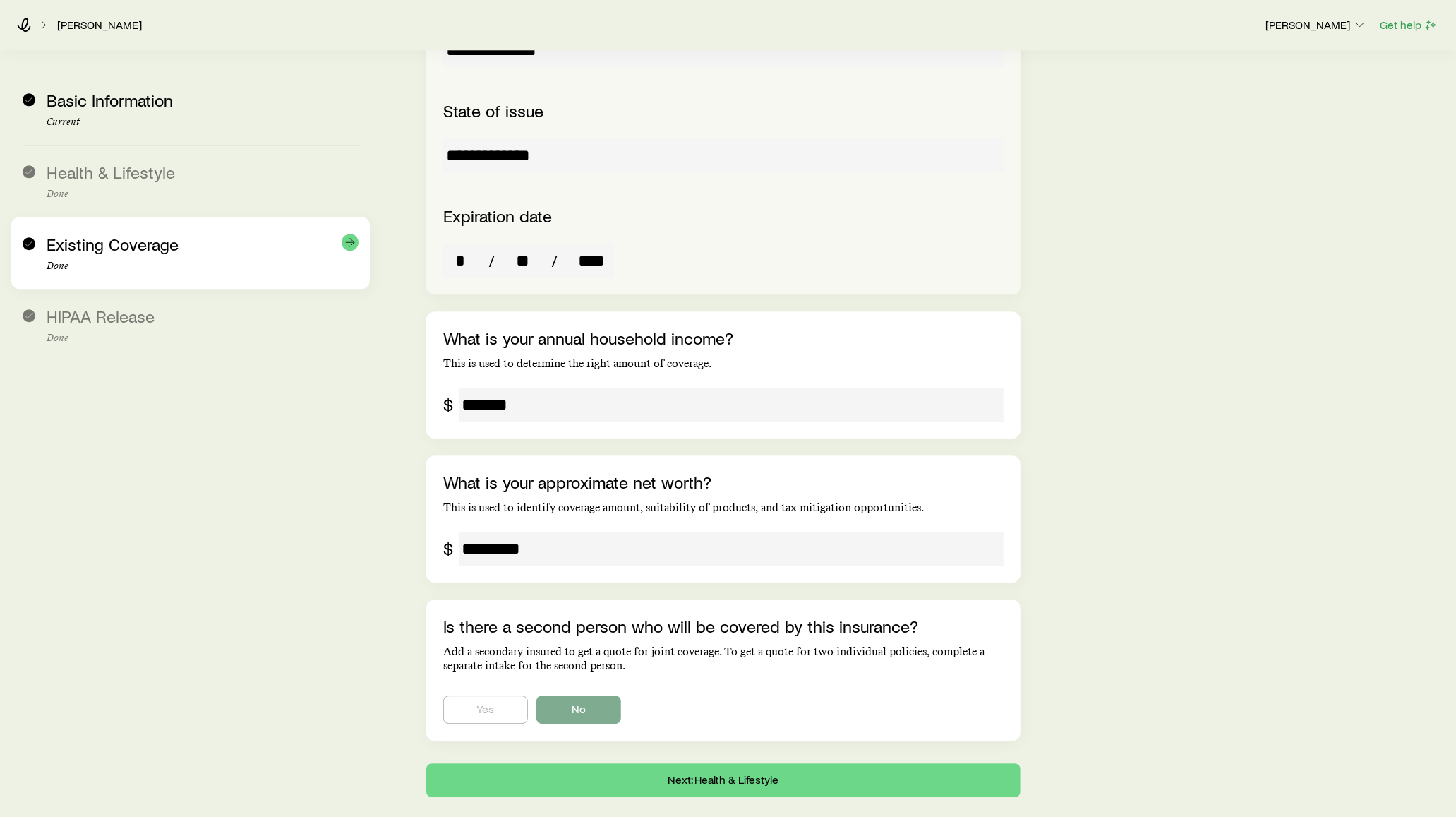
click at [210, 246] on div "Existing Coverage Done" at bounding box center [202, 253] width 312 height 38
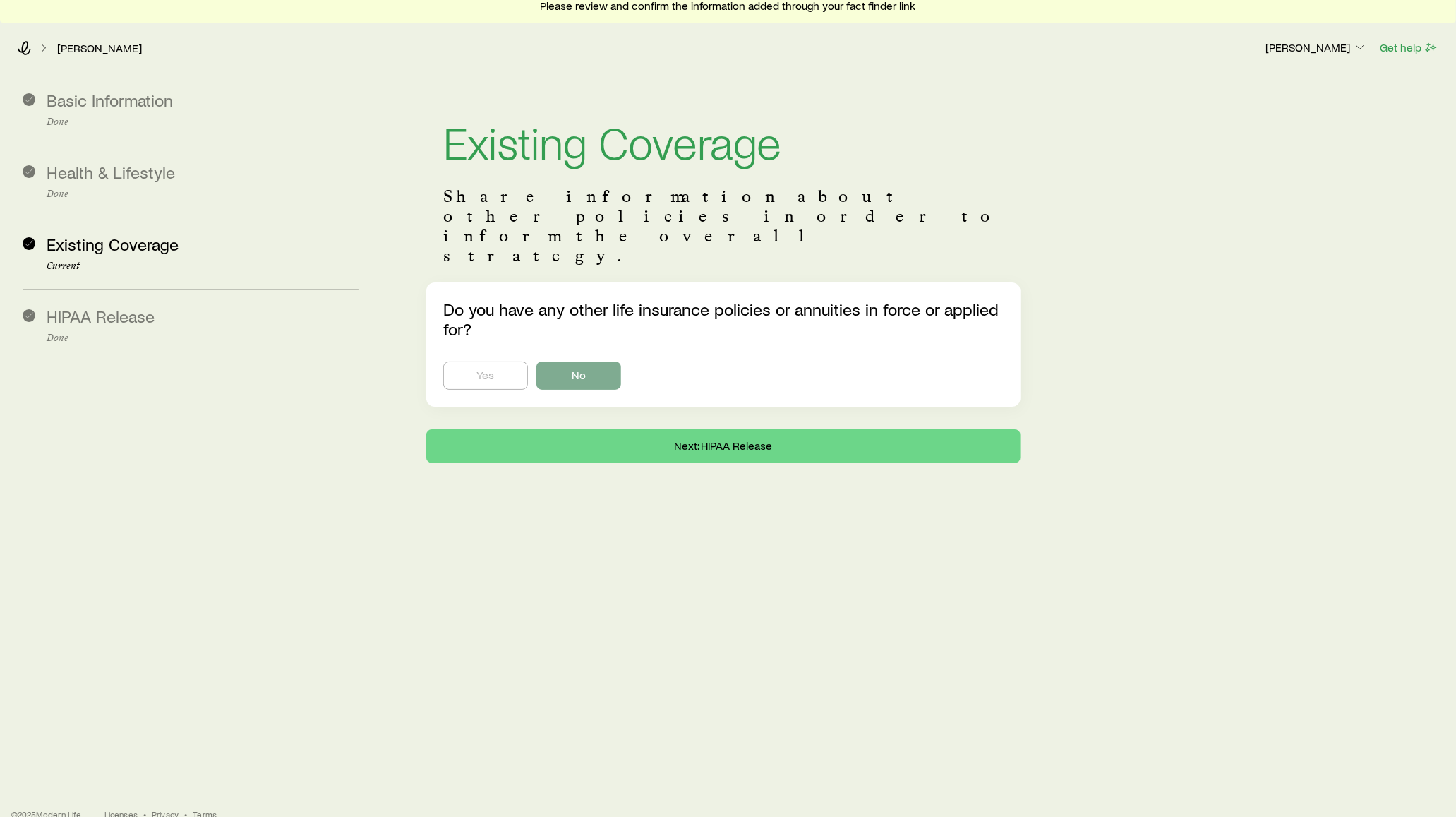
scroll to position [0, 0]
